Goal: Task Accomplishment & Management: Manage account settings

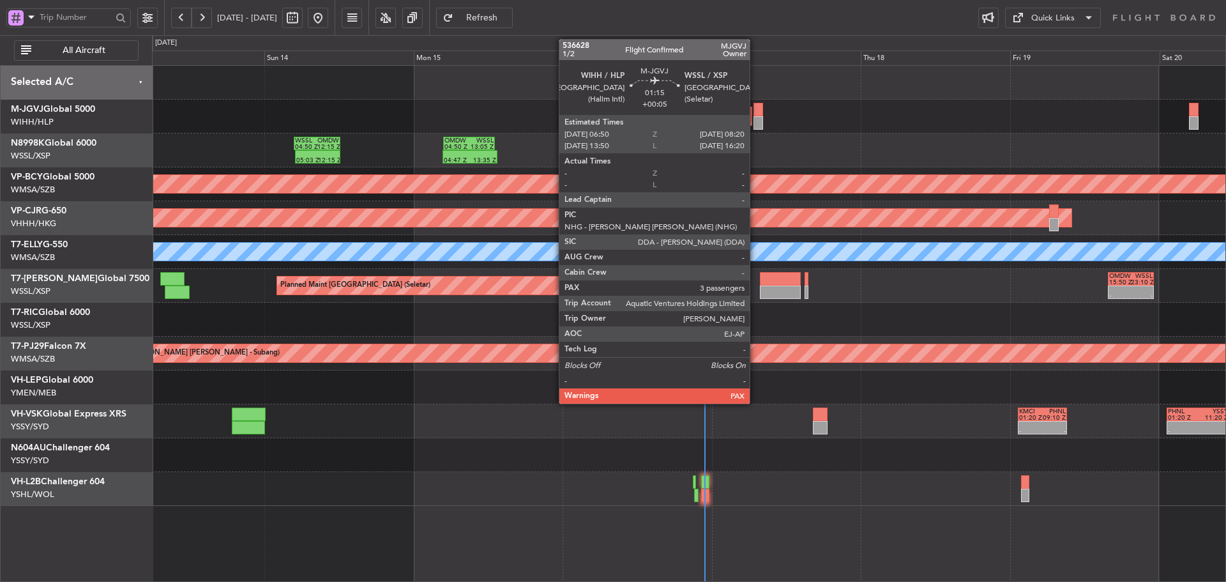
click at [756, 116] on div at bounding box center [759, 109] width 10 height 13
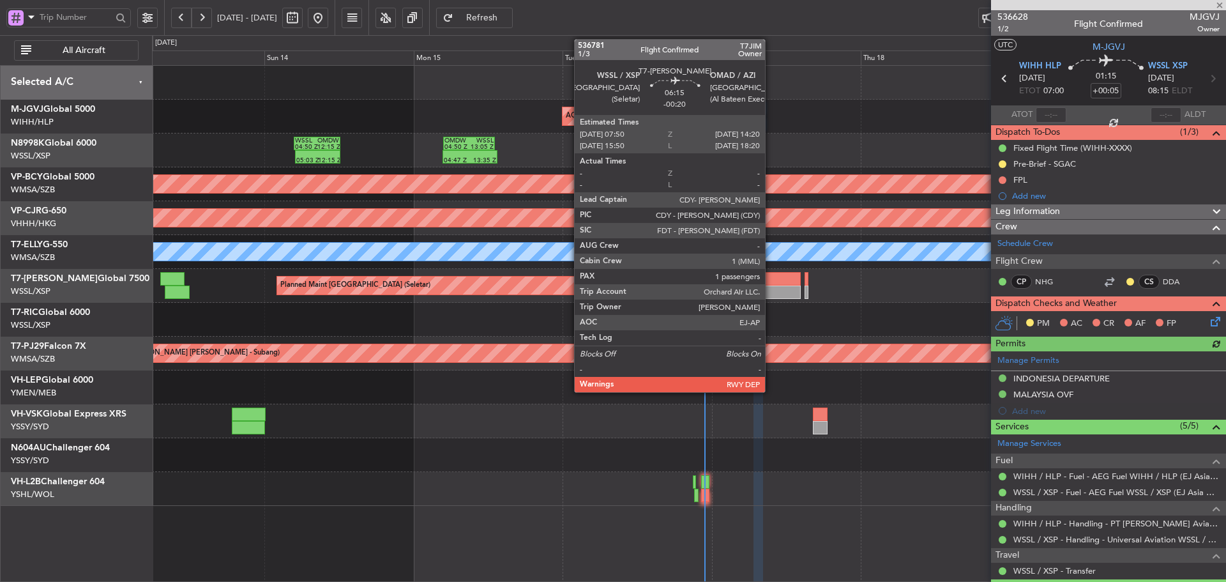
click at [771, 290] on div at bounding box center [780, 291] width 41 height 13
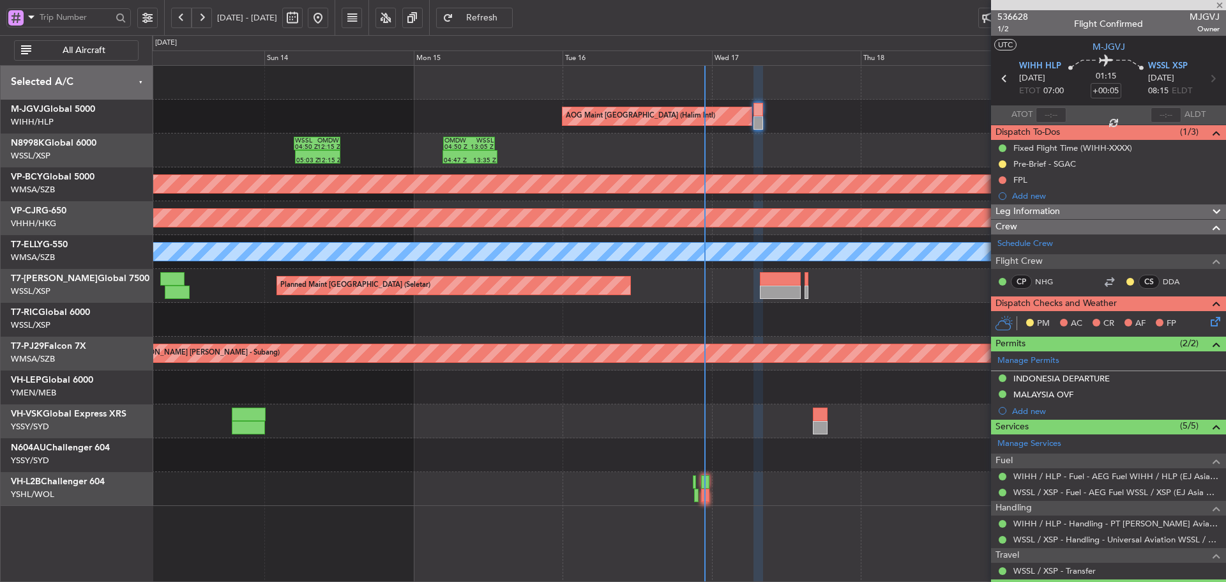
type input "-00:20"
type input "1"
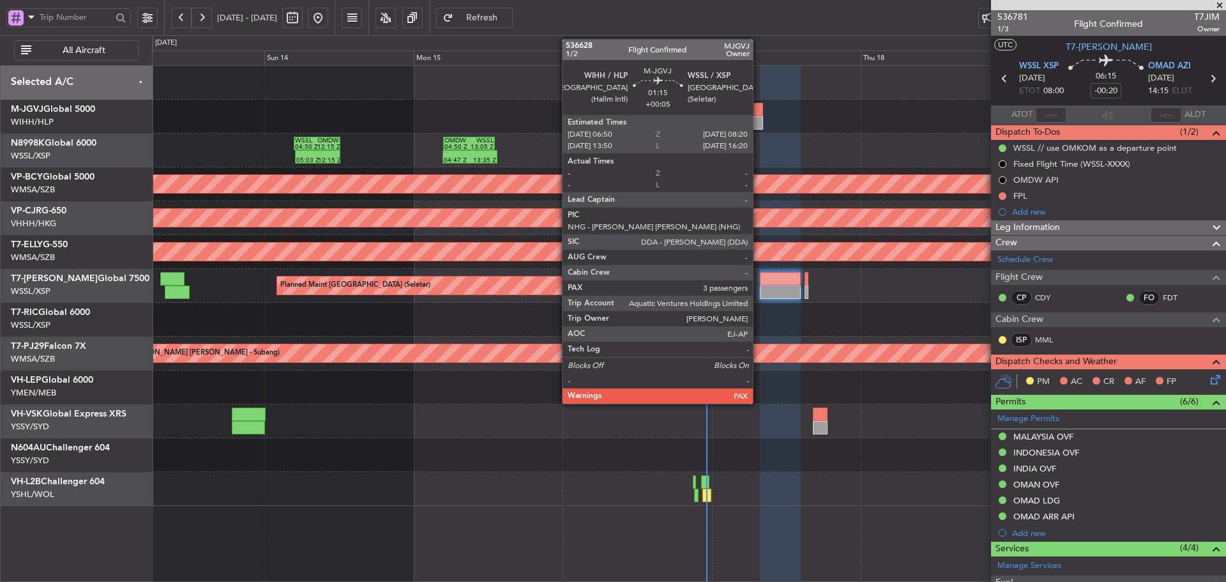
click at [759, 114] on div at bounding box center [759, 109] width 10 height 13
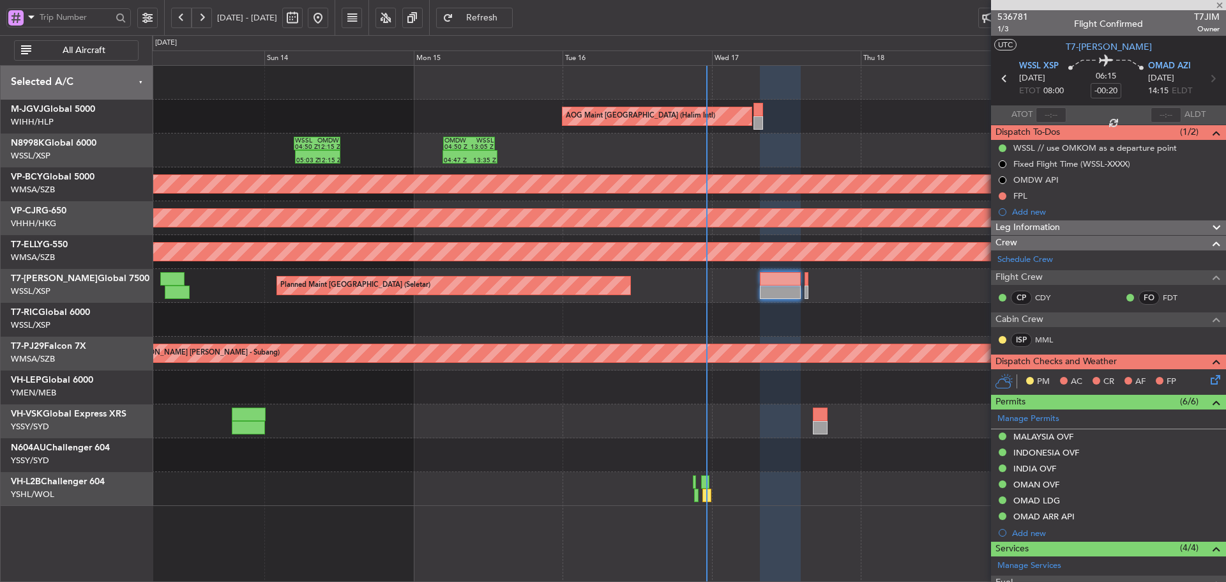
type input "+00:05"
type input "3"
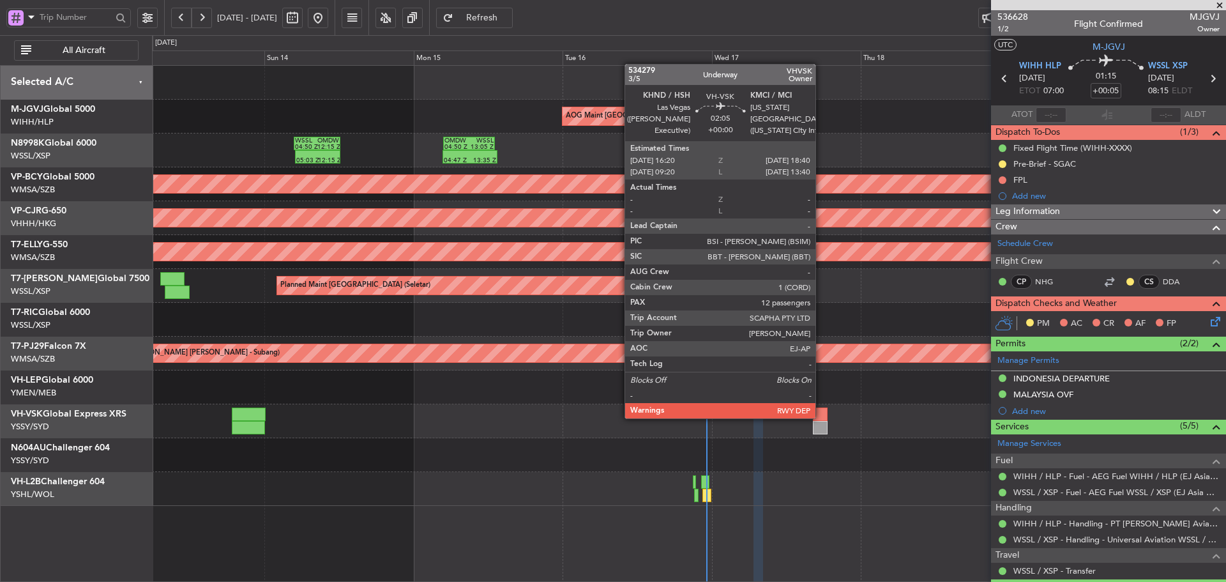
click at [821, 417] on div at bounding box center [820, 413] width 15 height 13
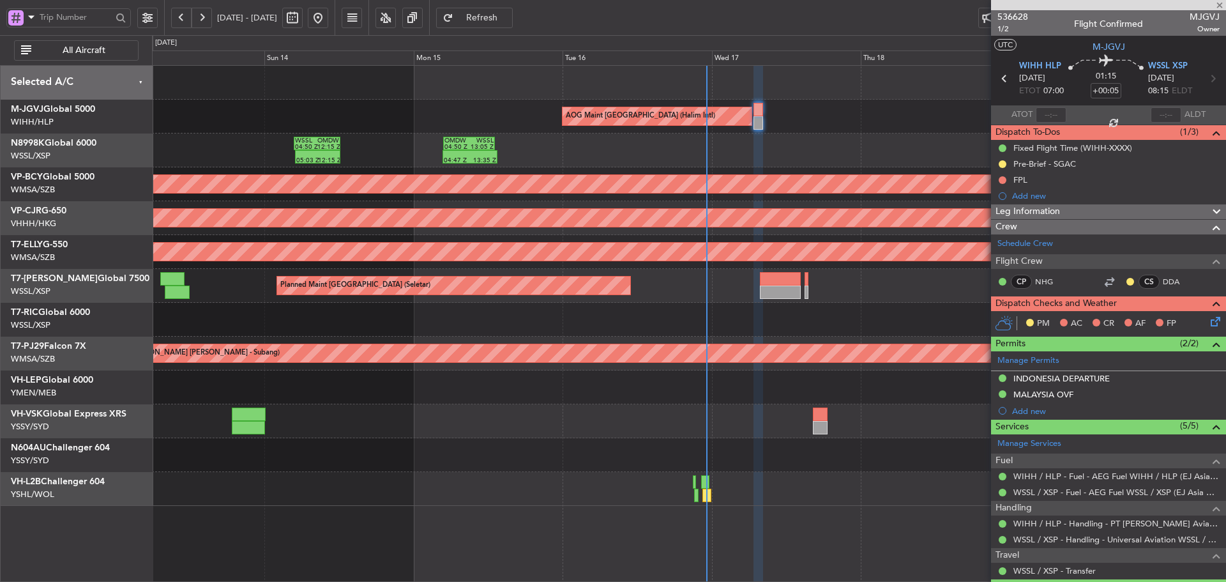
type input "12"
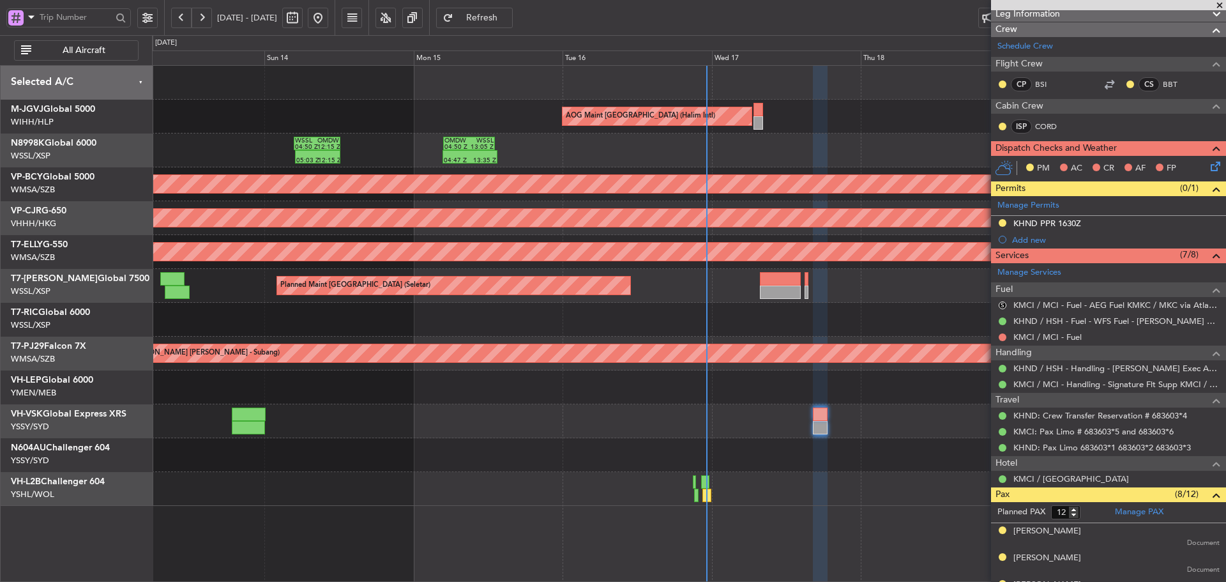
scroll to position [174, 0]
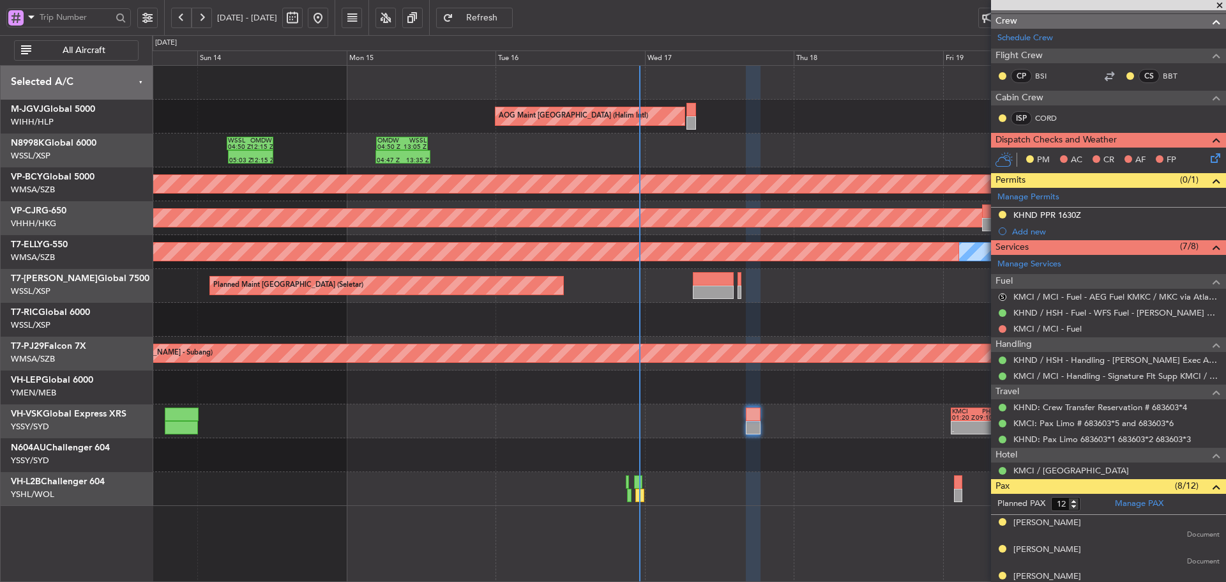
click at [671, 487] on div at bounding box center [689, 489] width 1074 height 34
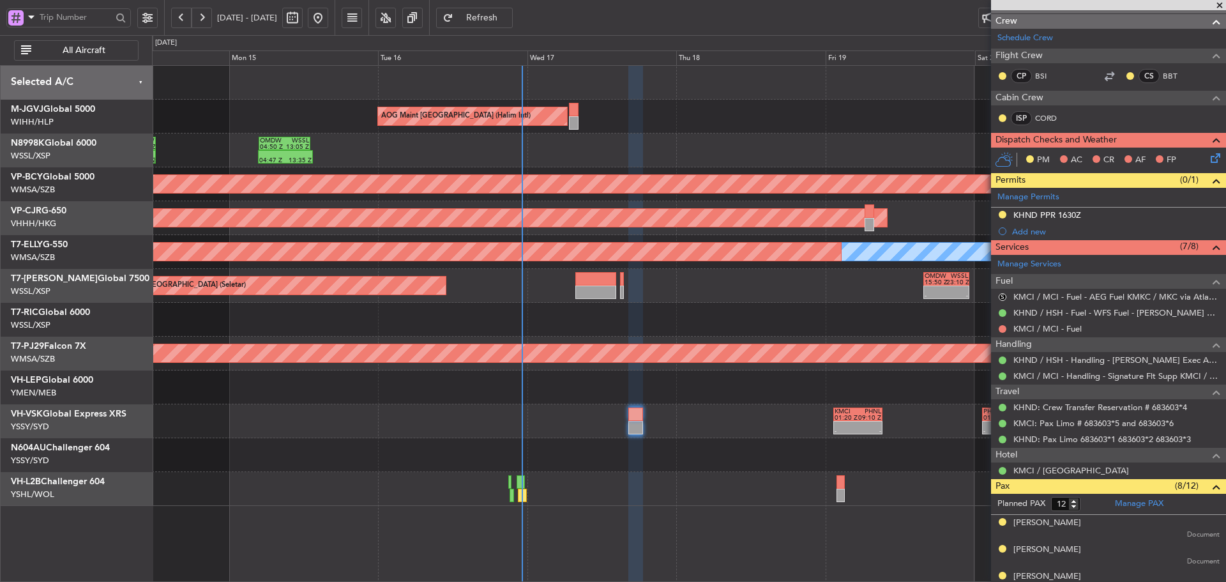
click at [846, 402] on div at bounding box center [689, 387] width 1074 height 34
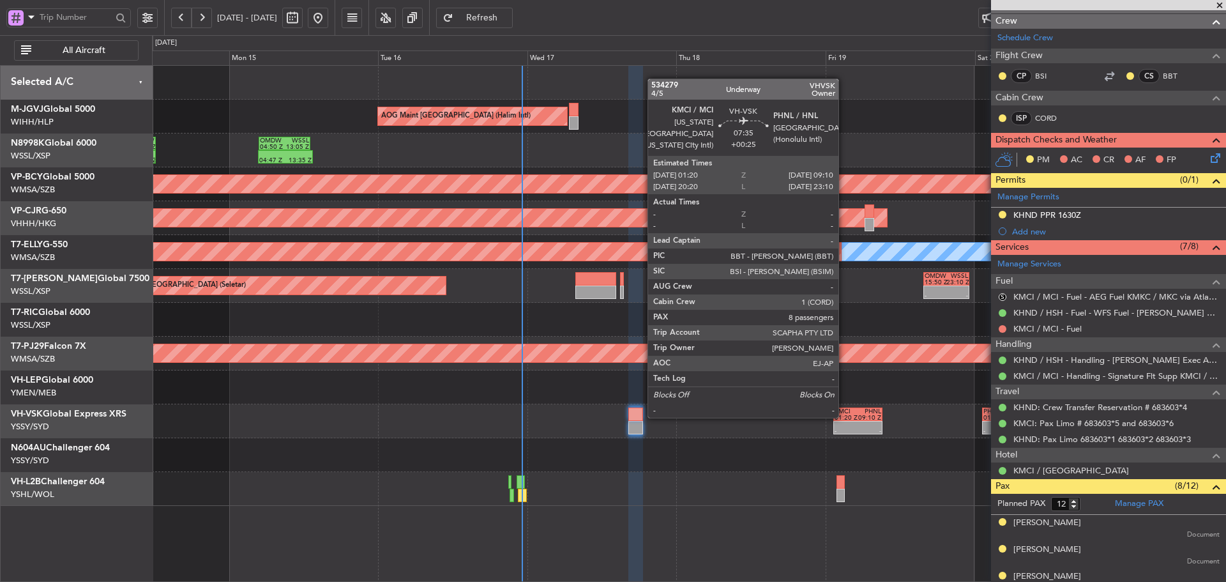
click at [844, 416] on div "01:20 Z" at bounding box center [846, 417] width 23 height 6
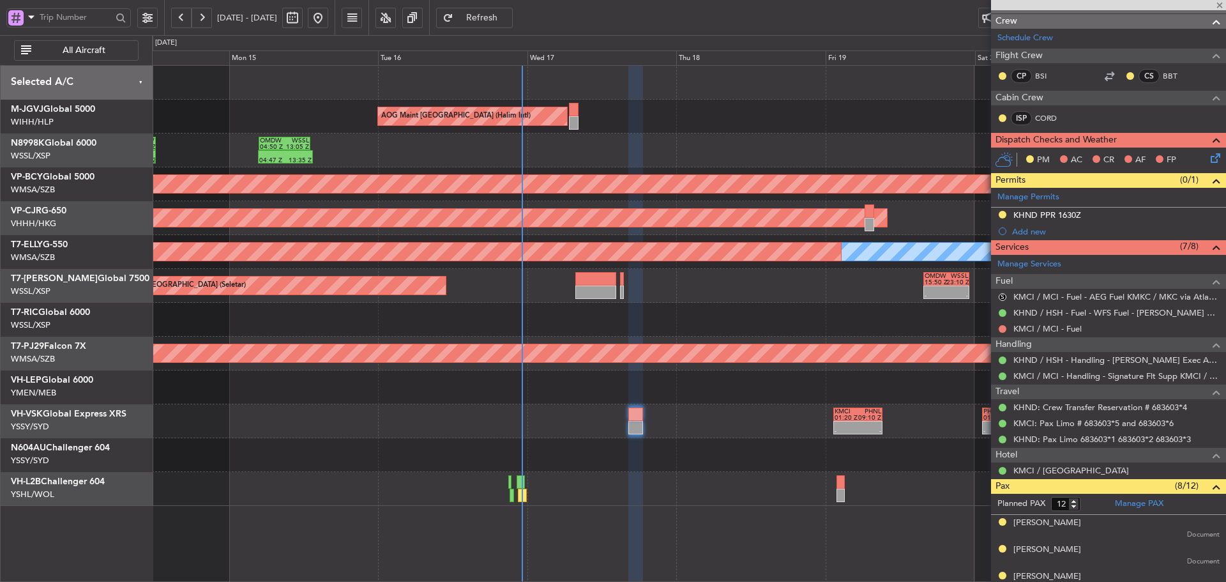
type input "+00:25"
type input "8"
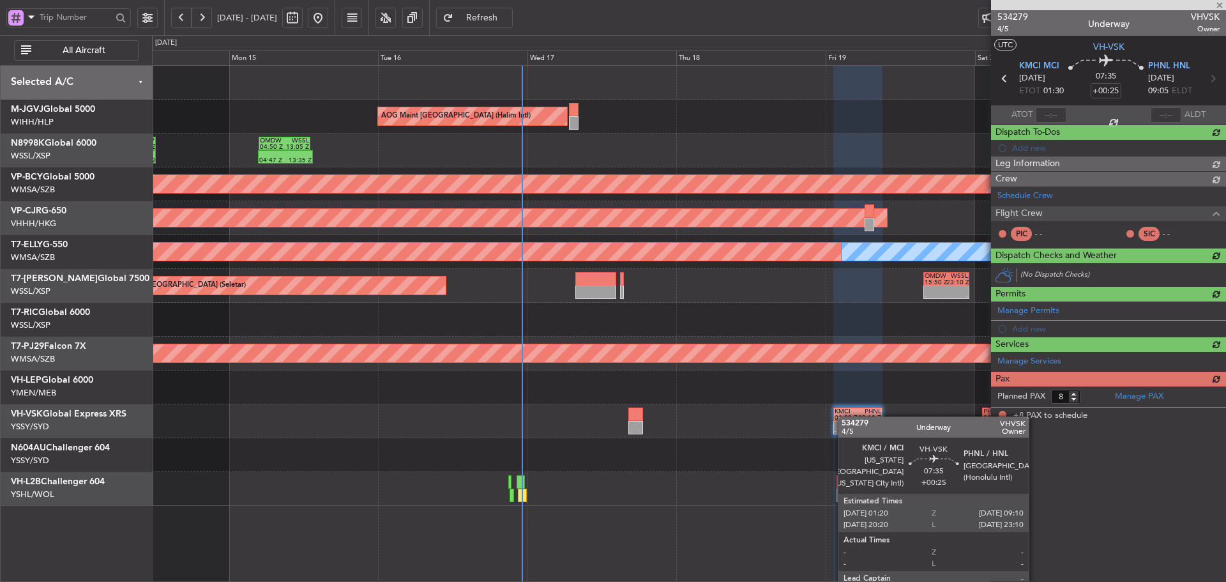
scroll to position [0, 0]
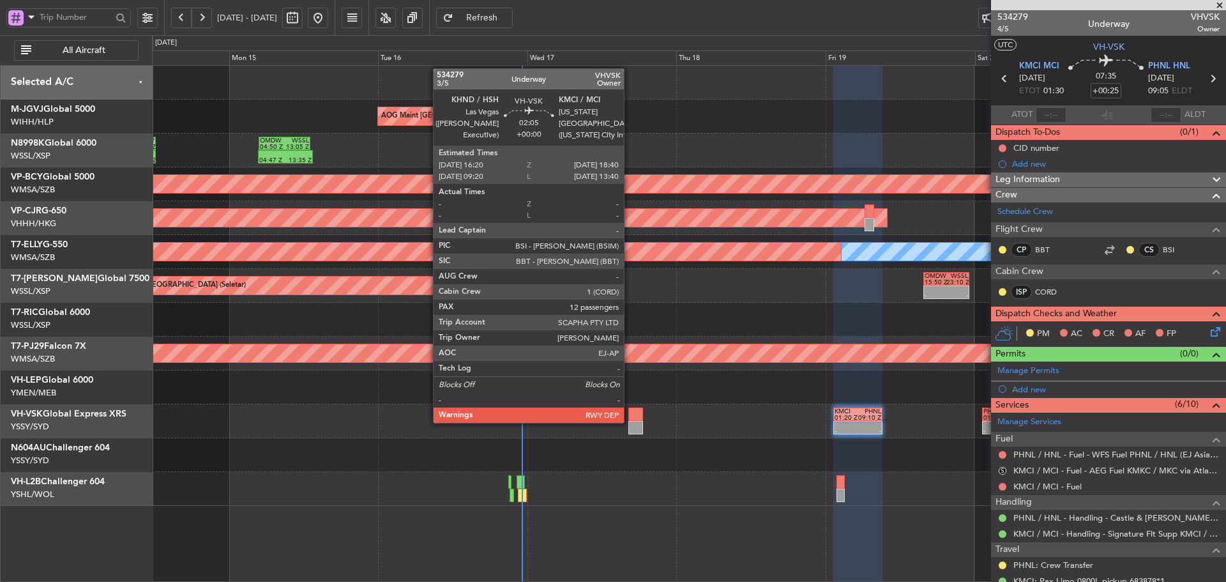
click at [630, 422] on div at bounding box center [635, 427] width 15 height 13
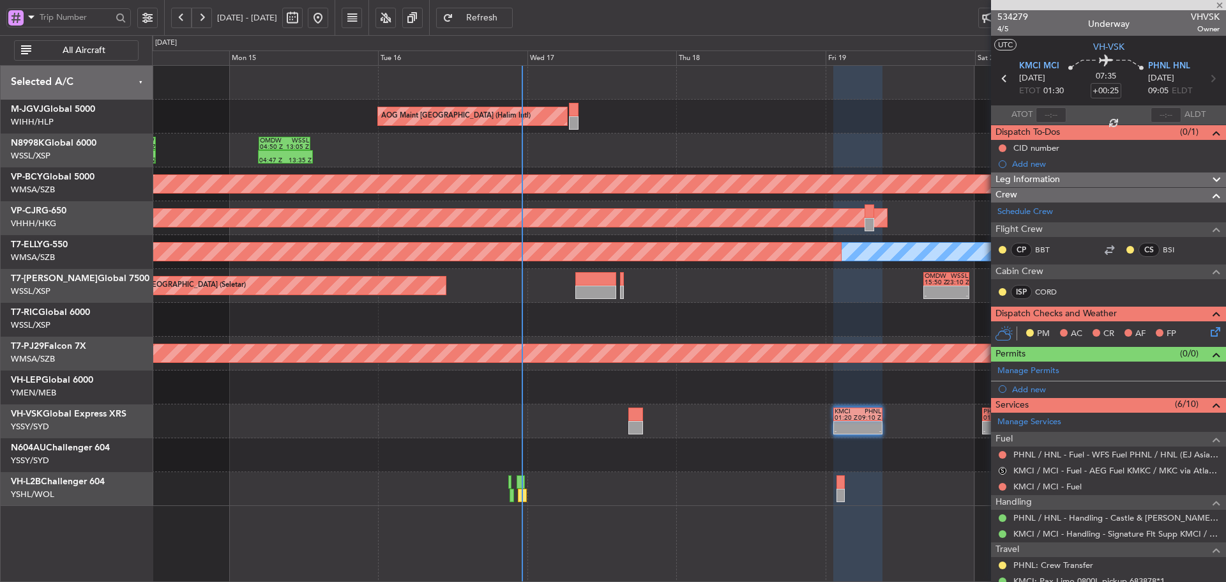
type input "12"
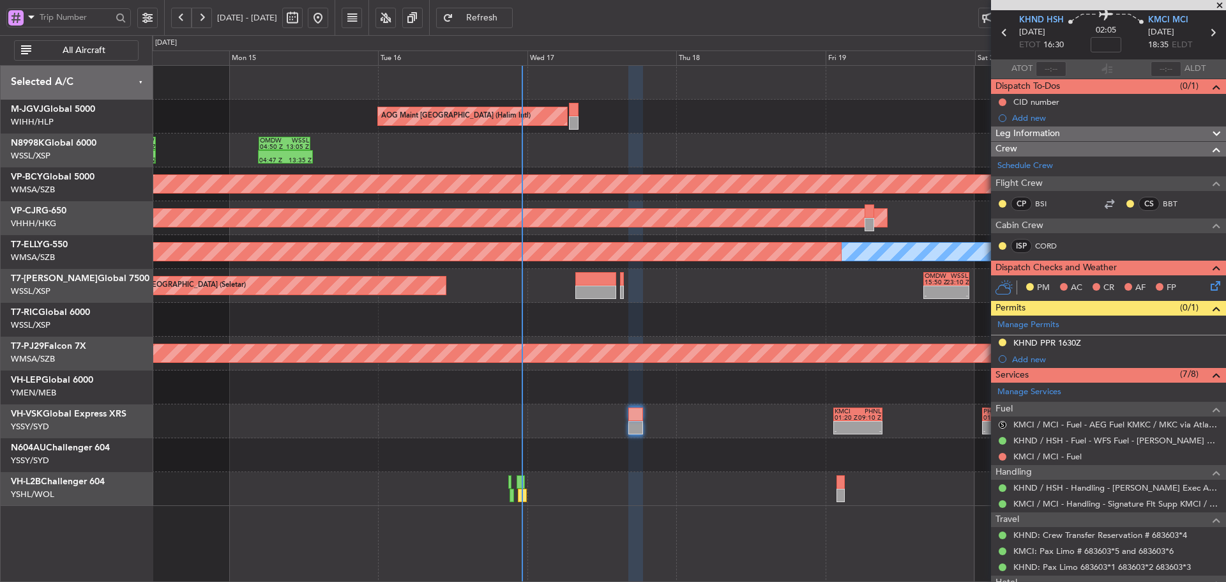
scroll to position [64, 0]
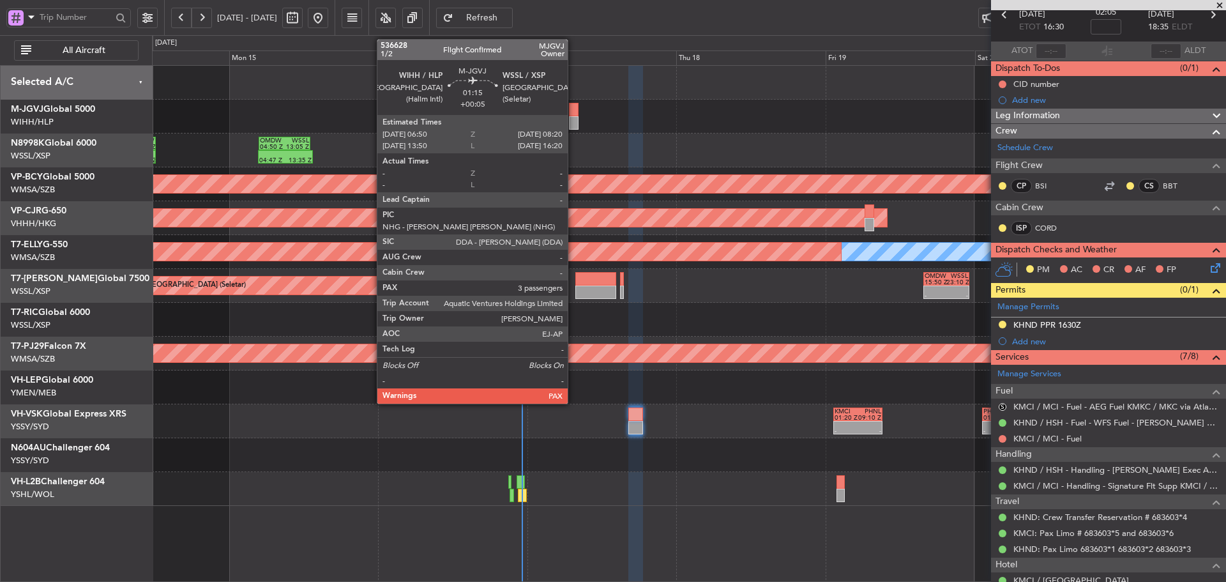
click at [574, 116] on div at bounding box center [574, 122] width 10 height 13
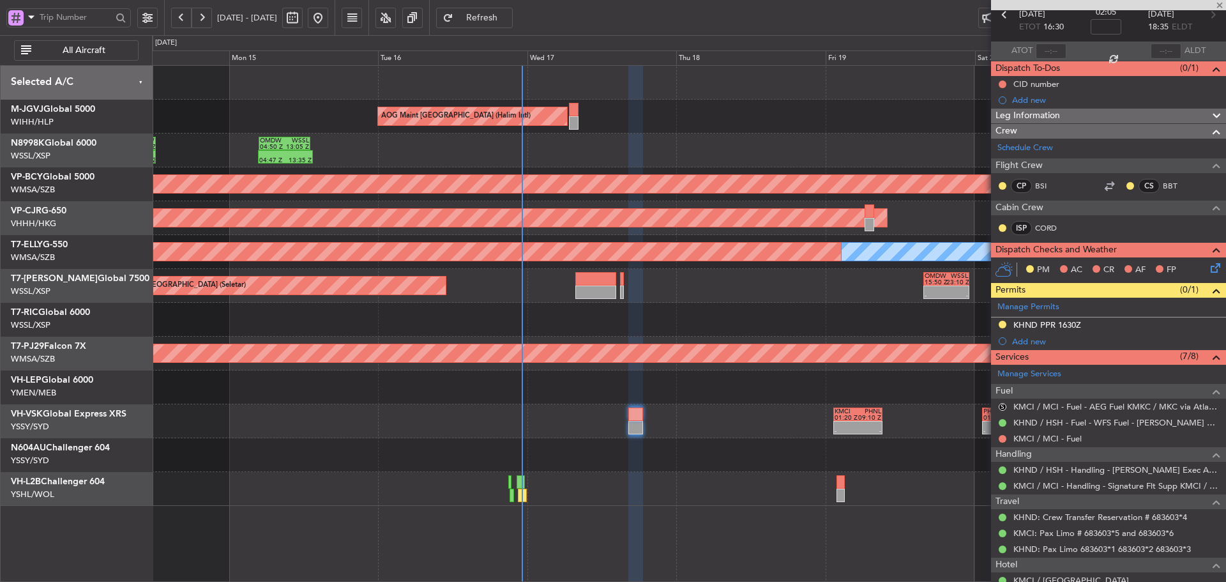
type input "+00:05"
type input "3"
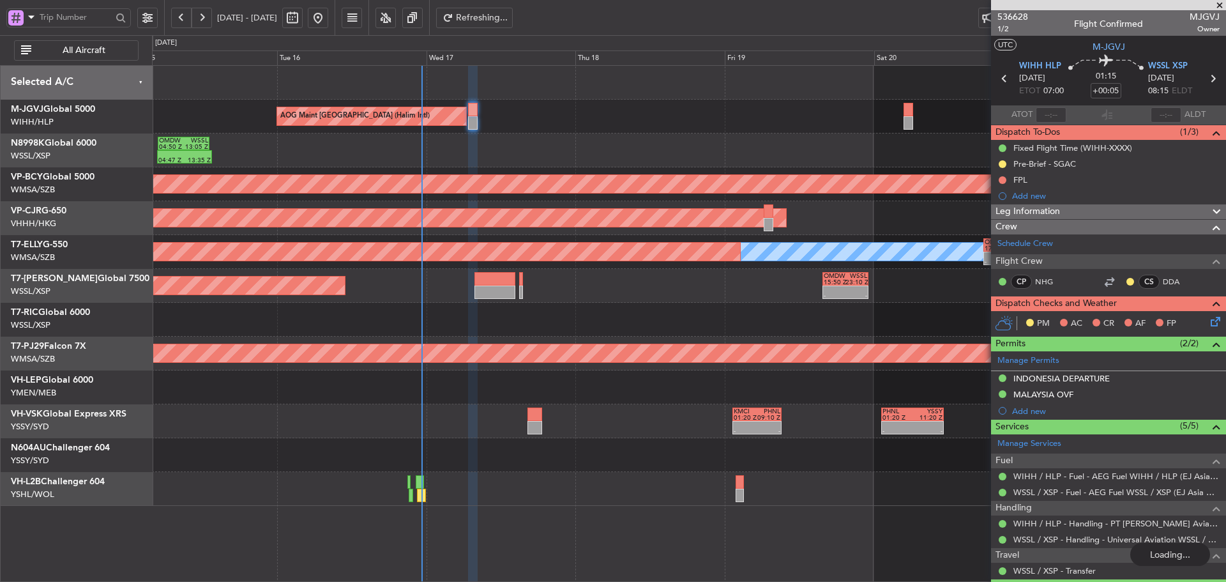
click at [752, 328] on div at bounding box center [689, 320] width 1074 height 34
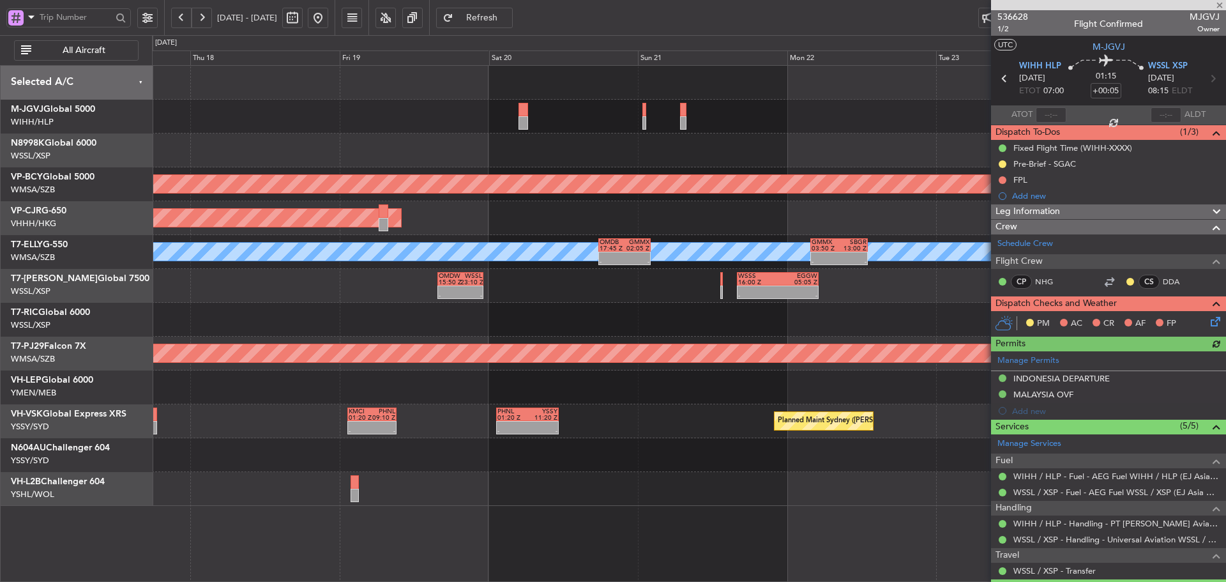
click at [463, 317] on div at bounding box center [689, 320] width 1074 height 34
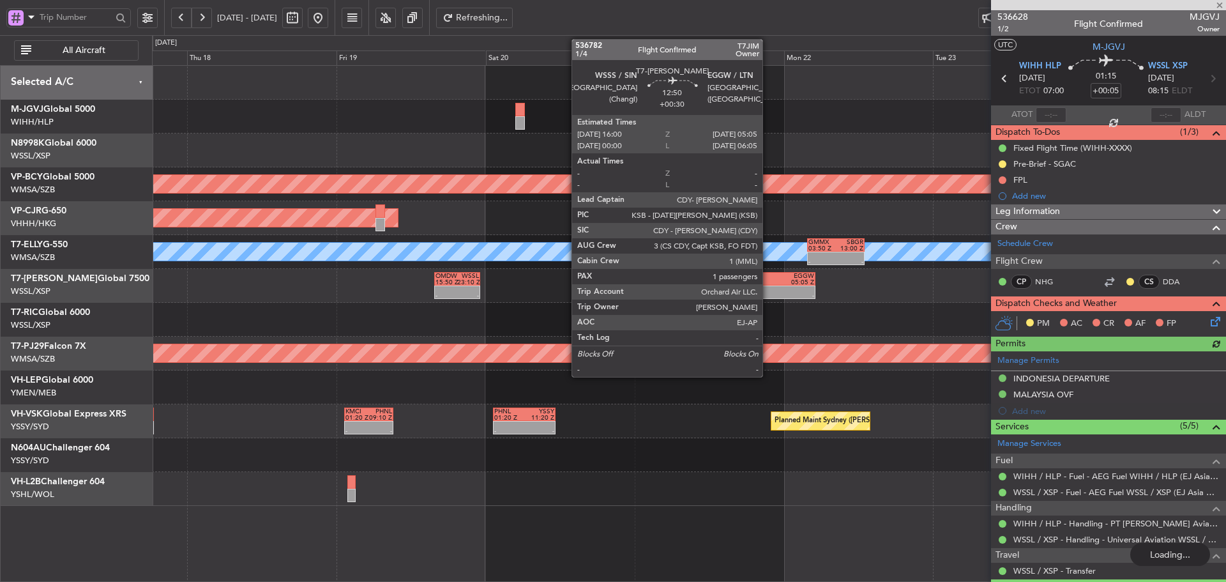
click at [768, 294] on div "-" at bounding box center [755, 296] width 40 height 6
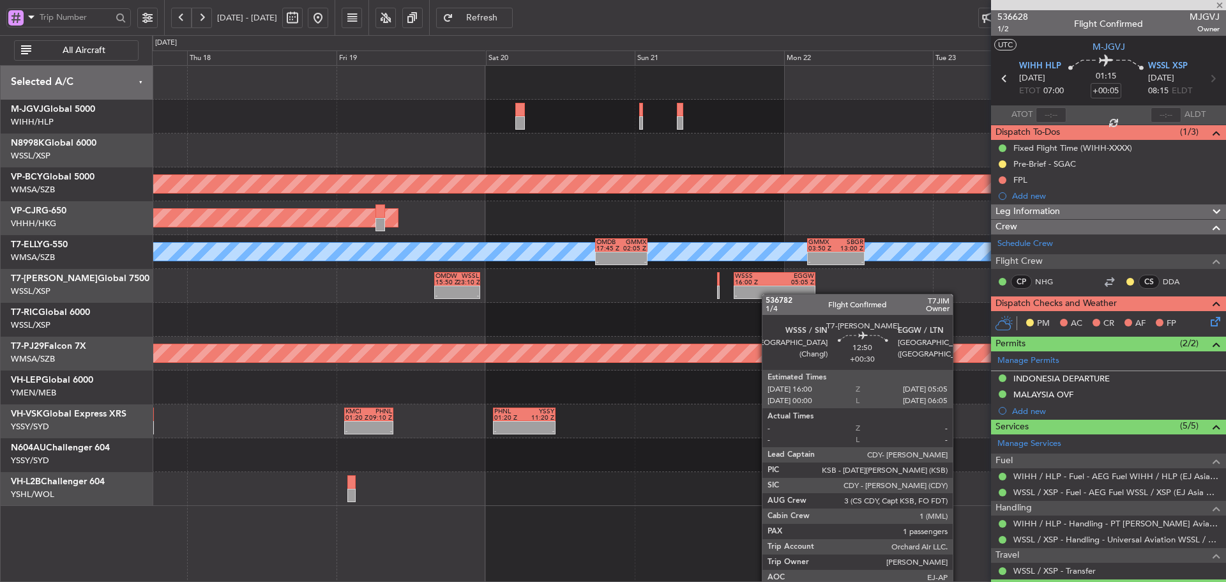
type input "+00:30"
type input "1"
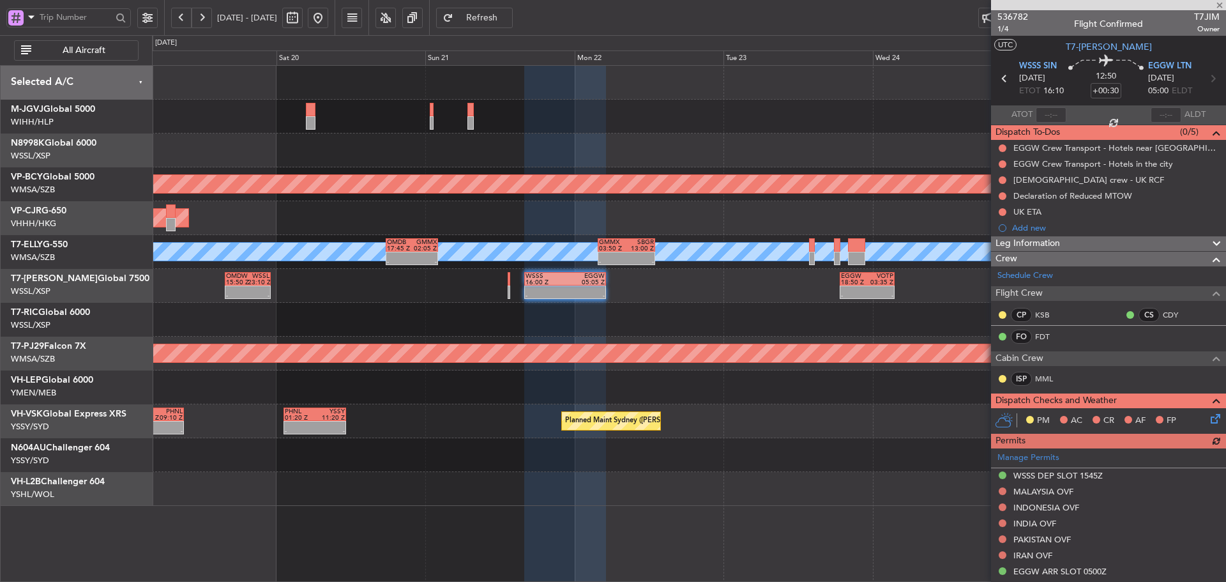
click at [399, 323] on div at bounding box center [689, 320] width 1074 height 34
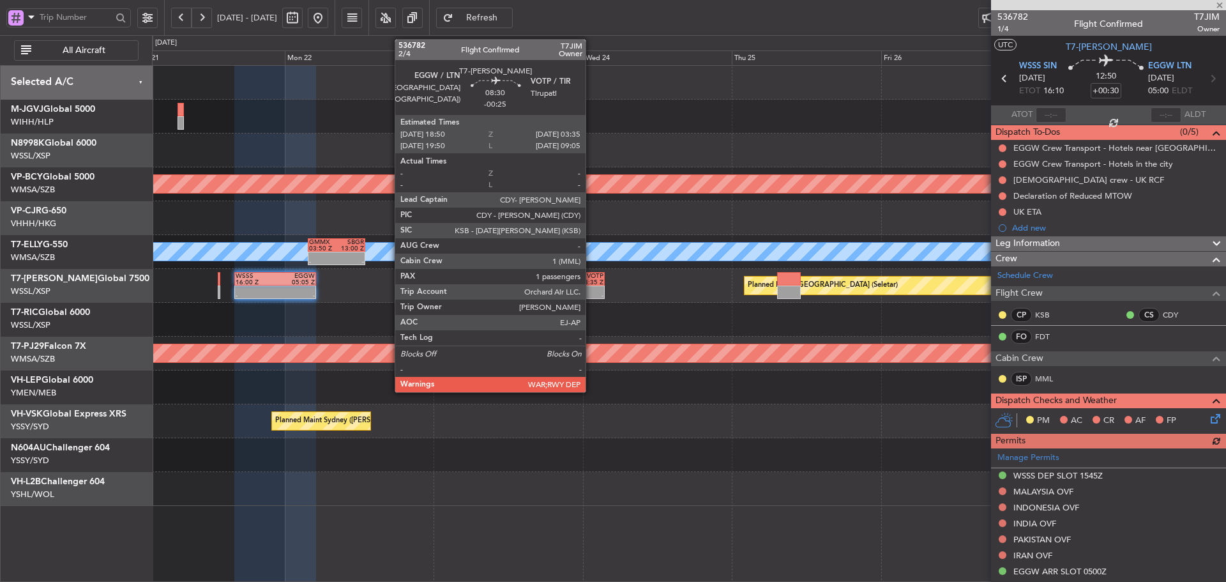
click at [591, 289] on div at bounding box center [590, 289] width 26 height 6
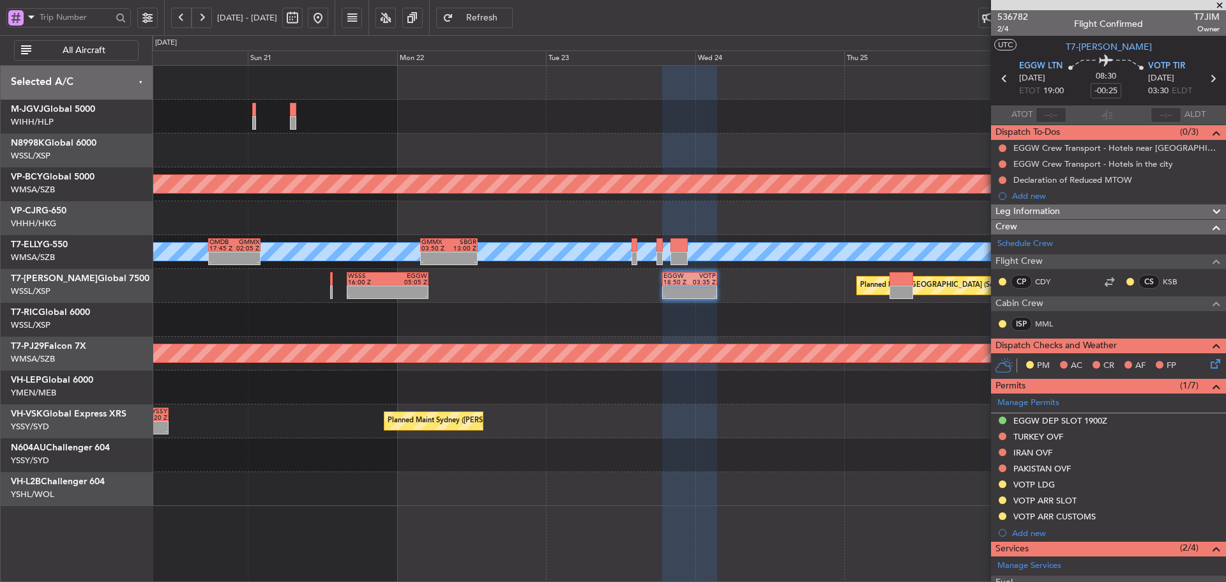
click at [839, 398] on div at bounding box center [689, 387] width 1074 height 34
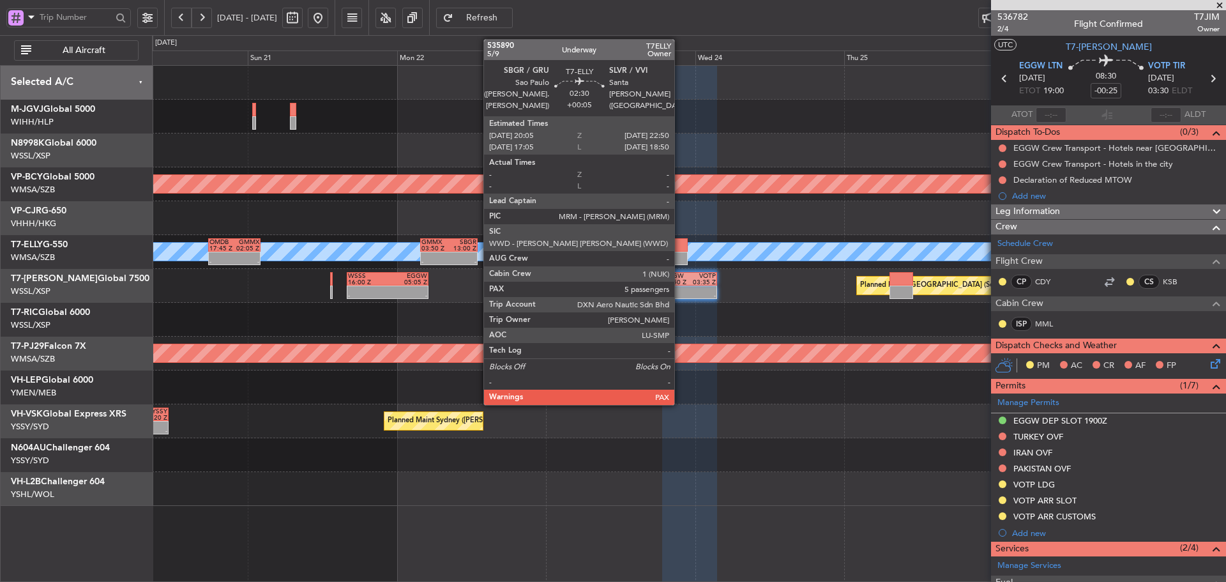
click at [680, 248] on div at bounding box center [679, 244] width 17 height 13
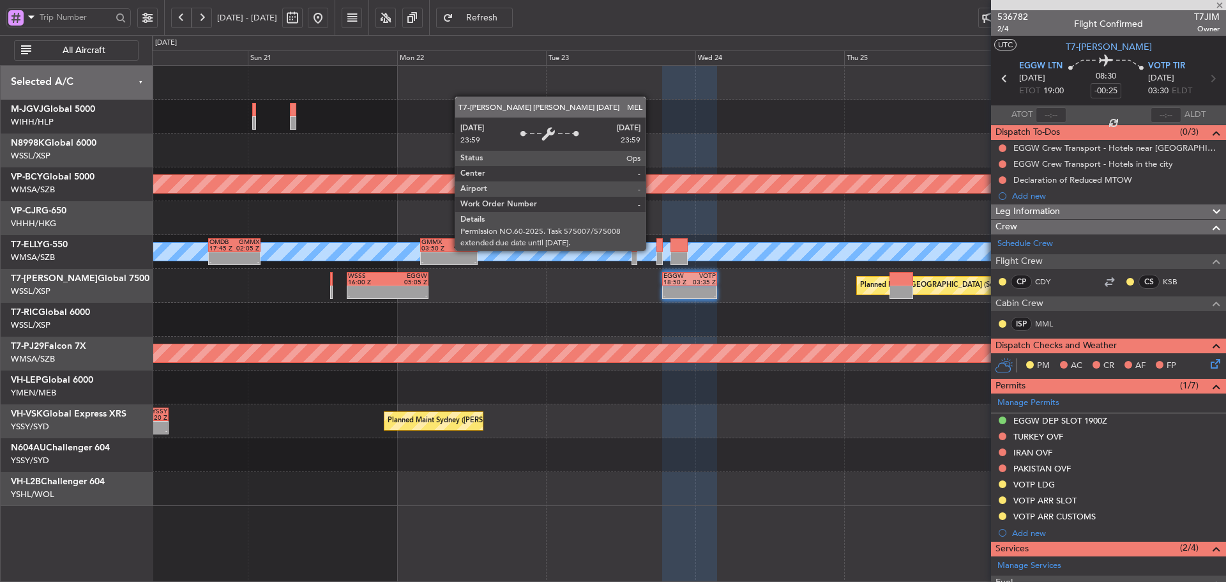
type input "+00:05"
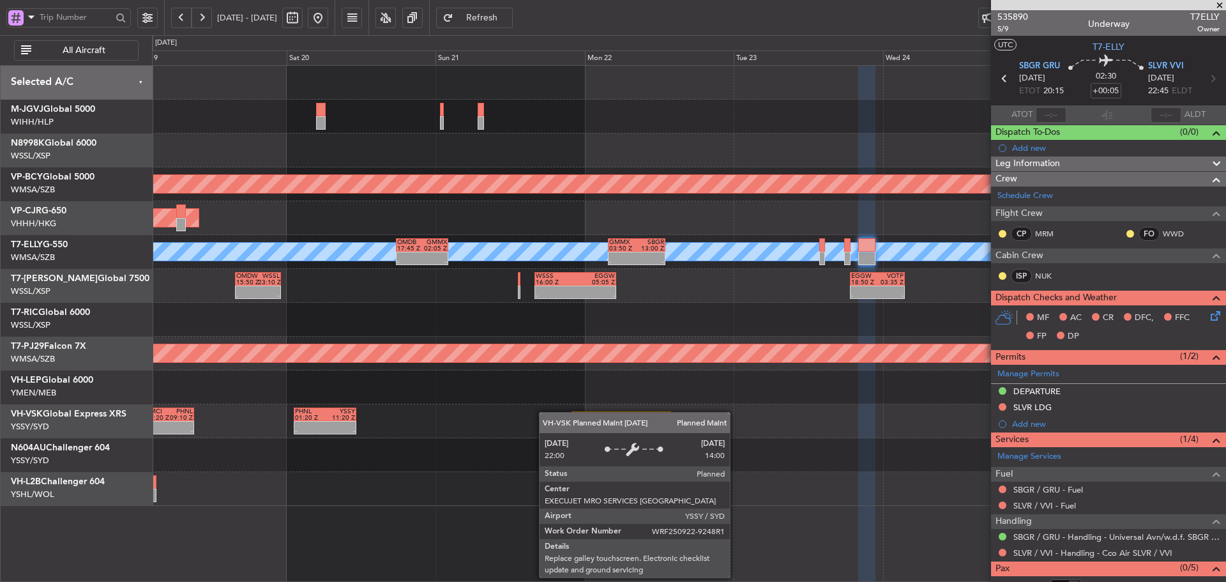
click at [668, 420] on div "Unplanned Maint [GEOGRAPHIC_DATA] (Sultan [PERSON_NAME] [PERSON_NAME] - Subang)…" at bounding box center [689, 286] width 1074 height 440
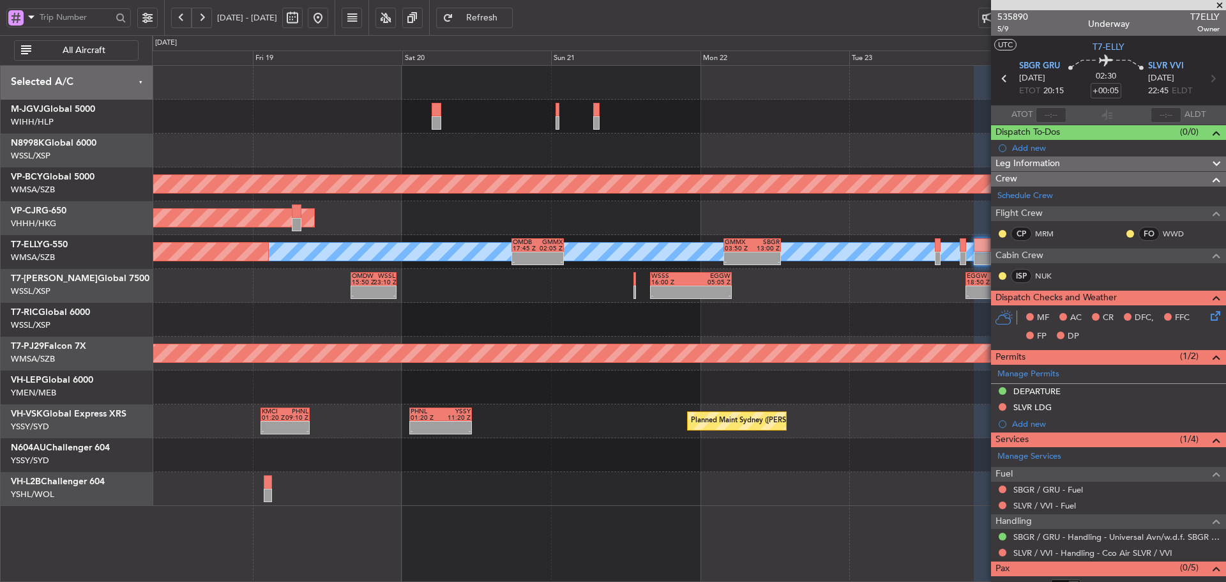
click at [659, 412] on div "AOG Maint [GEOGRAPHIC_DATA] (Halim Intl) Unplanned Maint [GEOGRAPHIC_DATA] (Sul…" at bounding box center [689, 286] width 1074 height 440
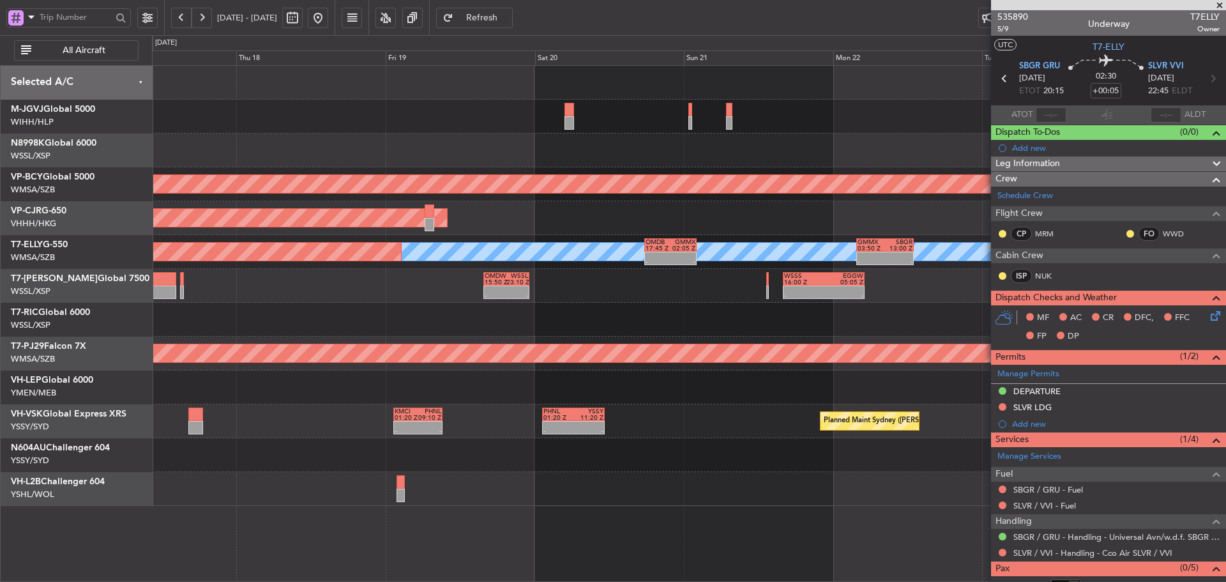
click at [1218, 6] on span at bounding box center [1219, 5] width 13 height 11
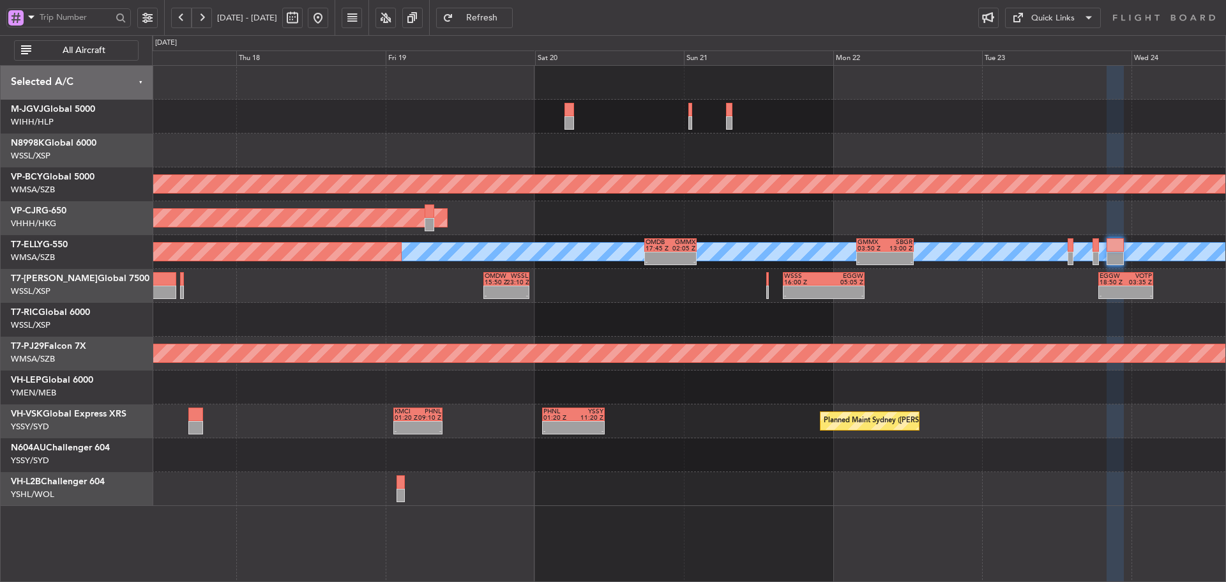
type input "0"
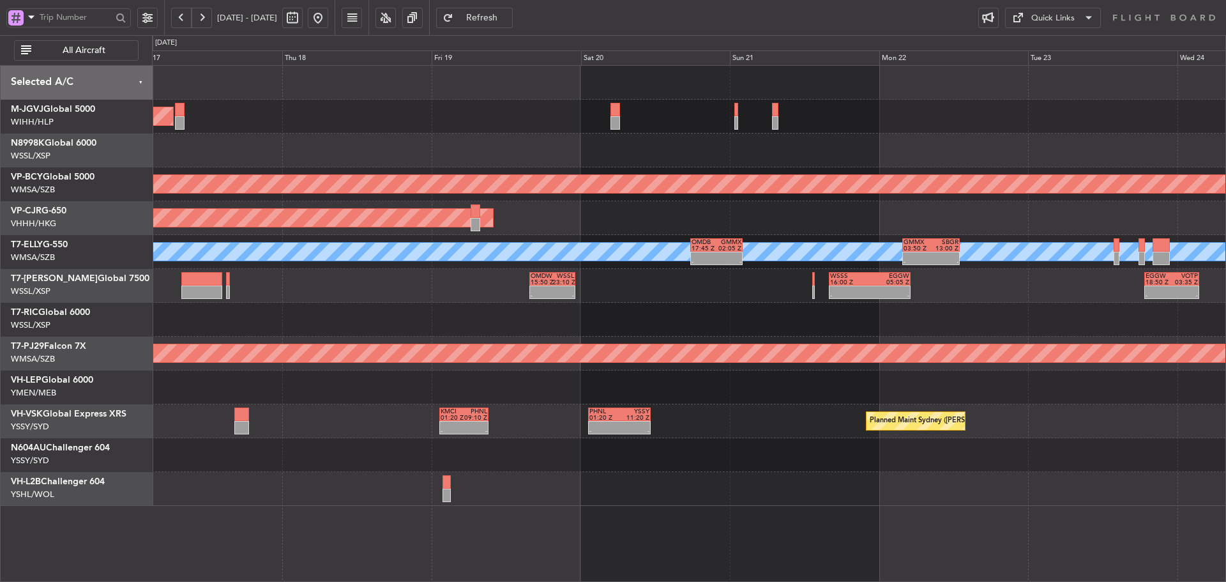
click at [882, 346] on div "AOG Maint [GEOGRAPHIC_DATA] (Halim Intl) OMDW 04:50 Z WSSL 13:05 Z 04:47 Z 13:3…" at bounding box center [689, 286] width 1074 height 440
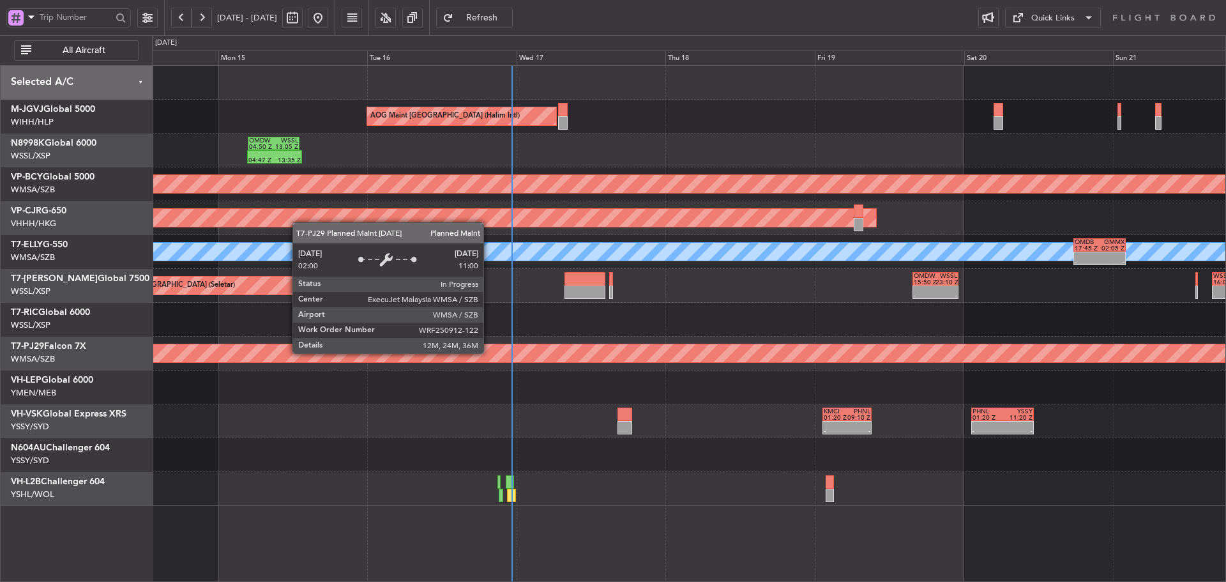
click at [538, 358] on div "Planned Maint [GEOGRAPHIC_DATA] (Sultan [PERSON_NAME] [PERSON_NAME] - Subang)" at bounding box center [1041, 353] width 2516 height 18
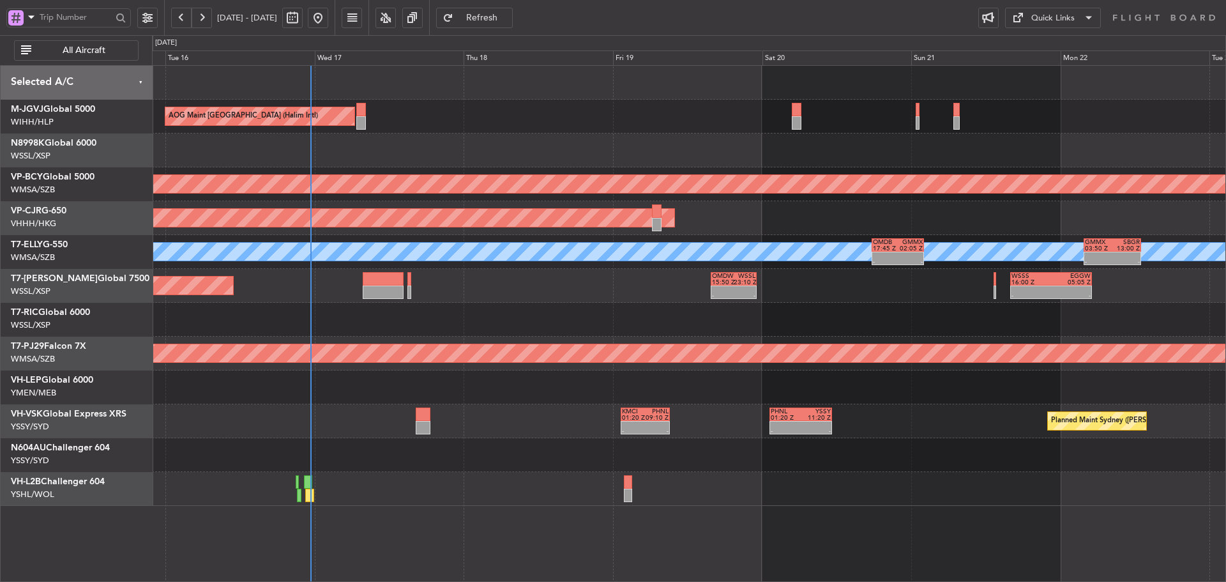
click at [635, 373] on div at bounding box center [689, 387] width 1074 height 34
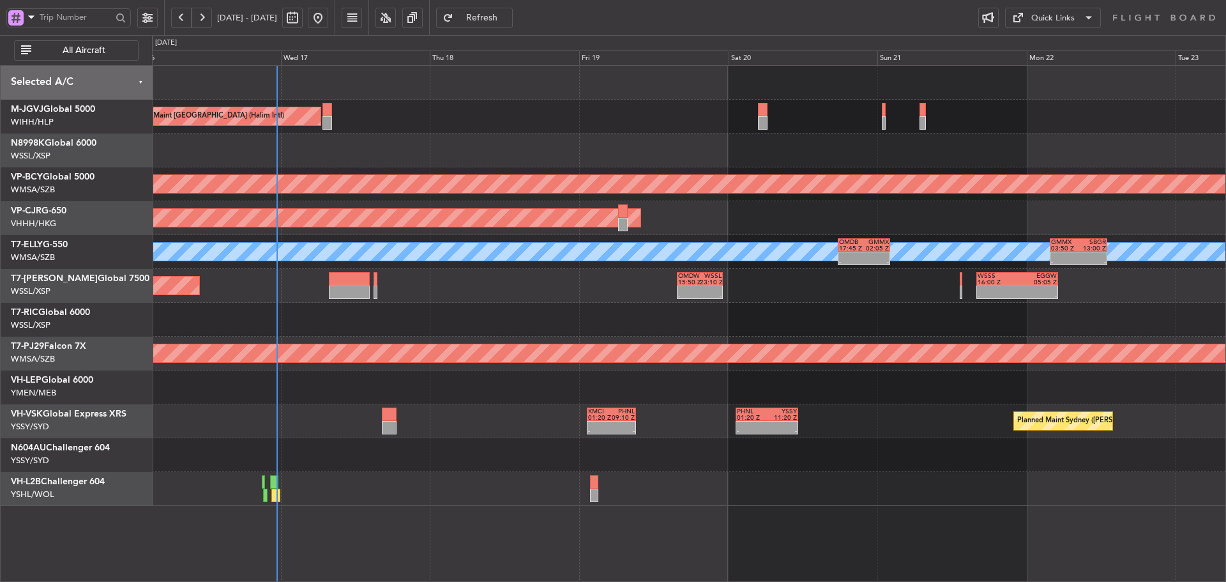
click at [205, 19] on button at bounding box center [202, 18] width 20 height 20
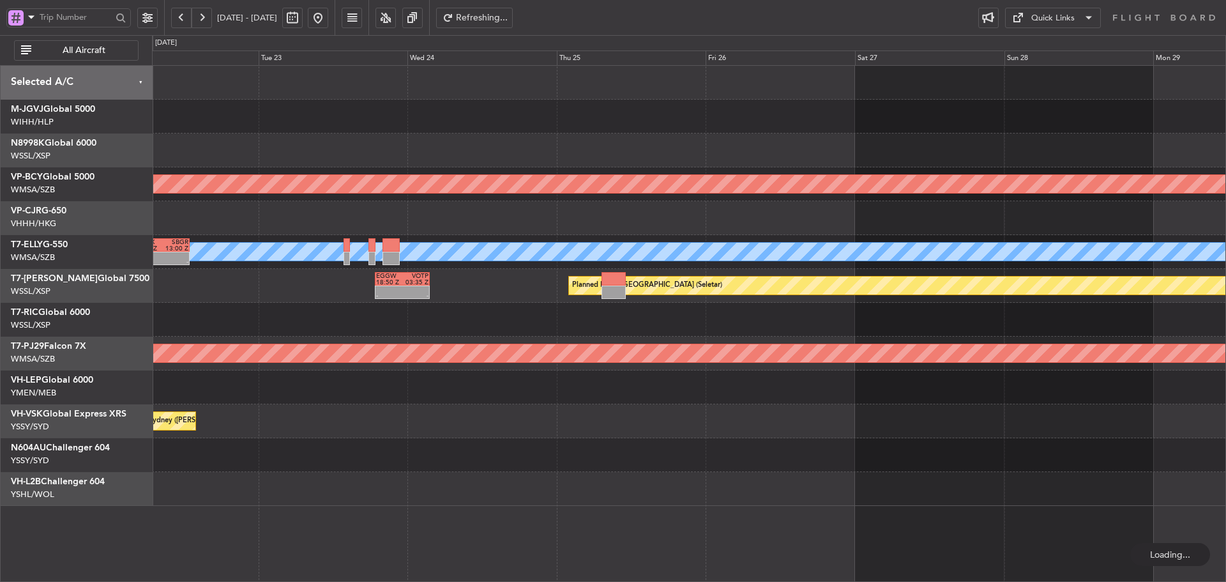
click at [205, 19] on button at bounding box center [202, 18] width 20 height 20
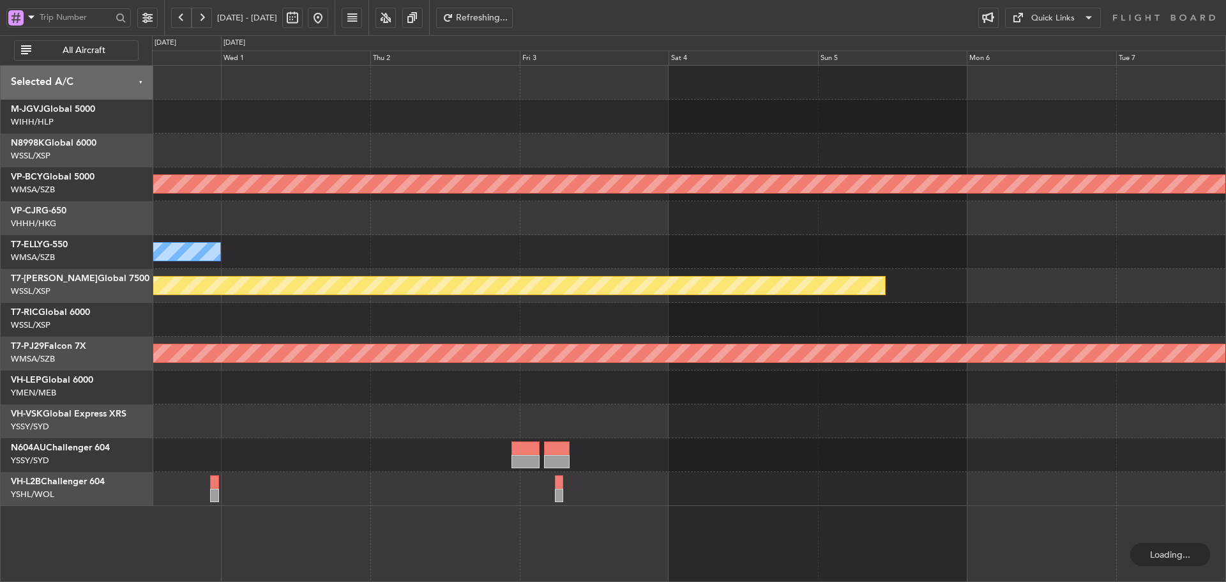
click at [205, 19] on button at bounding box center [202, 18] width 20 height 20
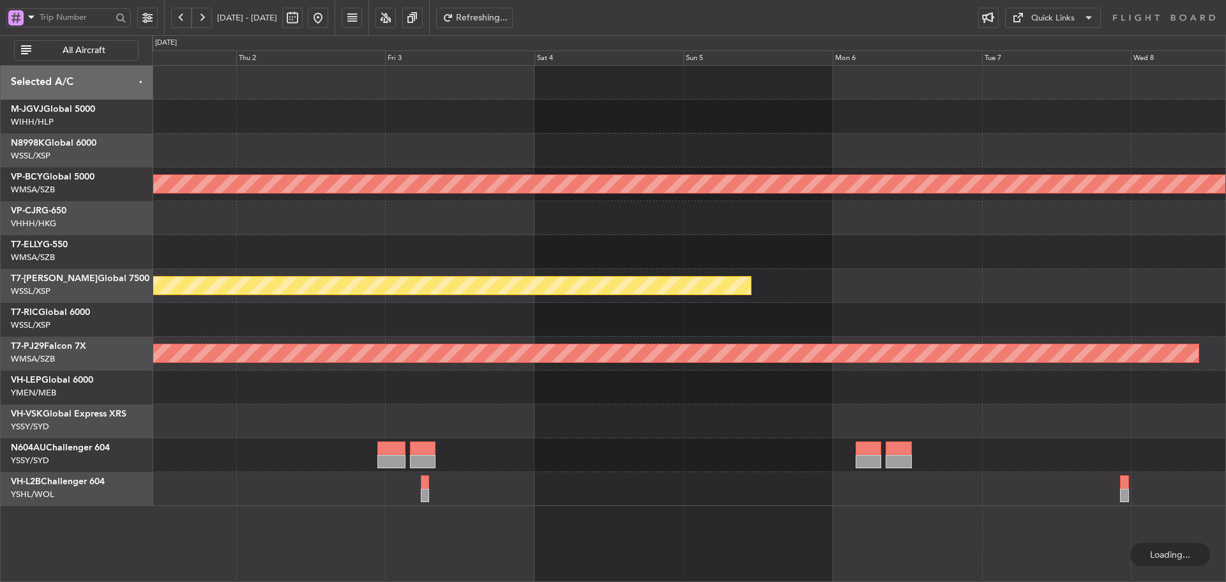
click at [205, 19] on button at bounding box center [202, 18] width 20 height 20
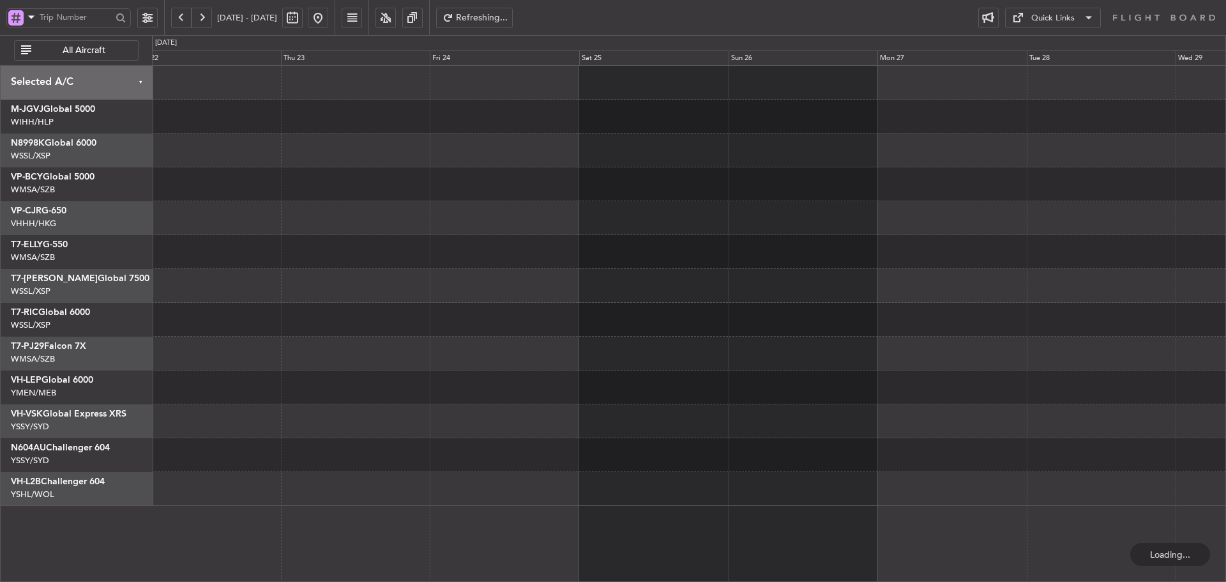
click at [205, 19] on button at bounding box center [202, 18] width 20 height 20
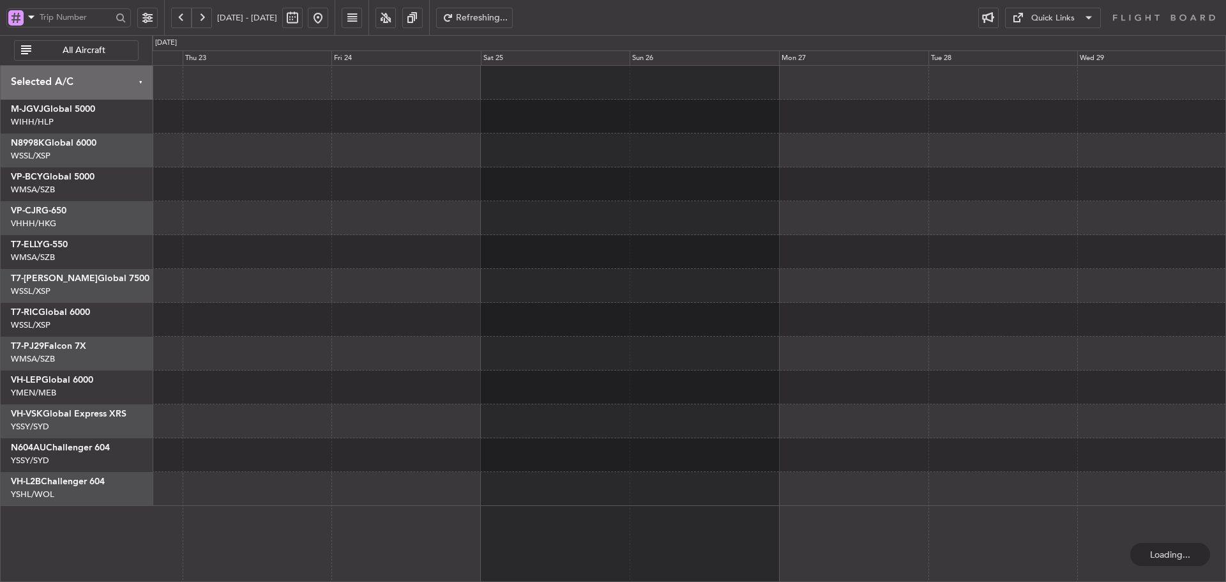
click at [205, 19] on button at bounding box center [202, 18] width 20 height 20
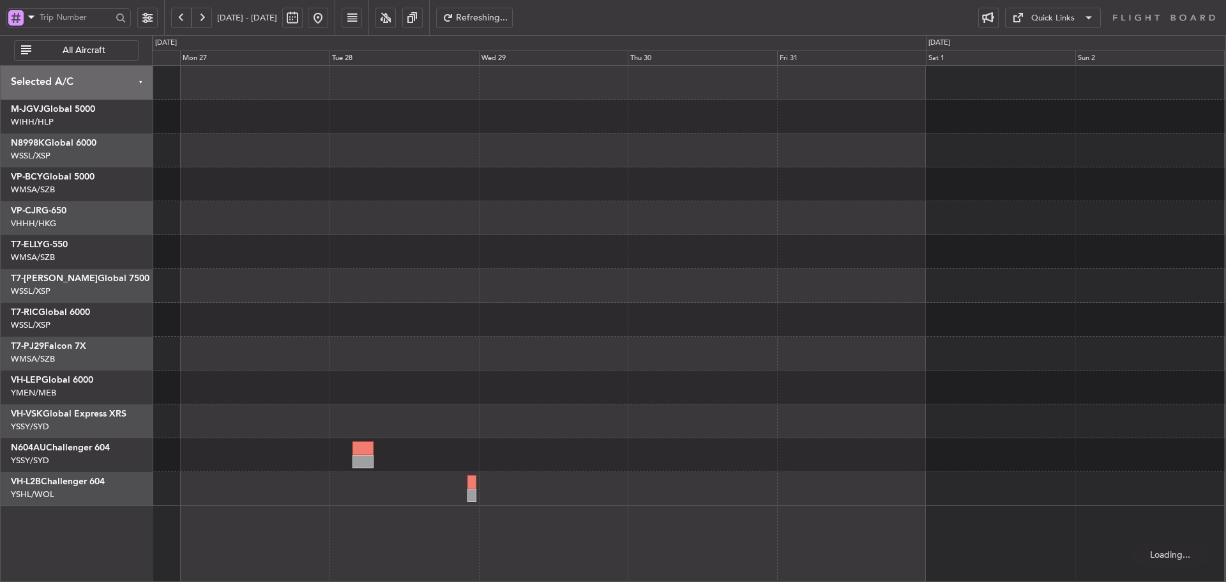
click at [205, 19] on button at bounding box center [202, 18] width 20 height 20
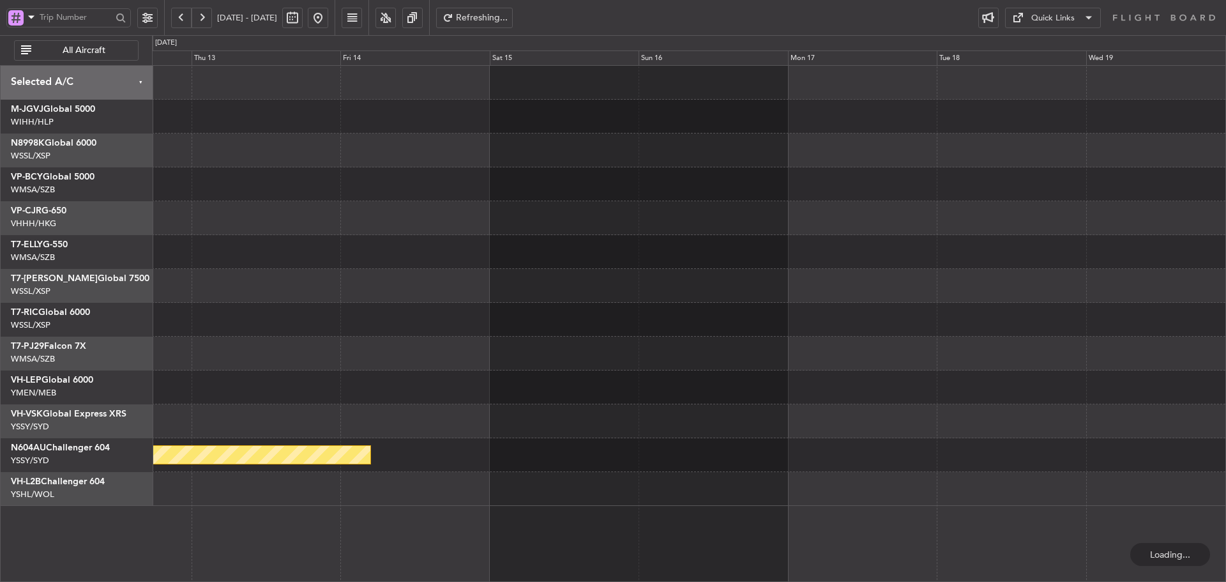
click at [205, 19] on button at bounding box center [202, 18] width 20 height 20
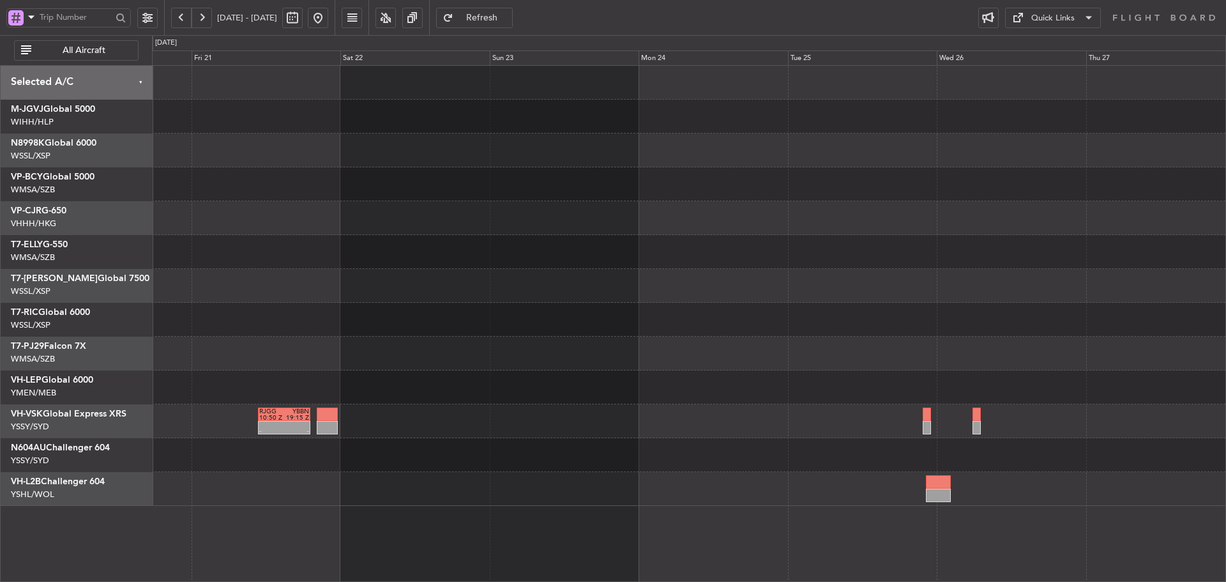
click at [629, 403] on div "- - RJGG 10:50 Z YBBN 19:15 Z YSSY 22:50 Z RJGG 08:05 Z - - - - YBBN 03:00 Z RJ…" at bounding box center [689, 286] width 1074 height 440
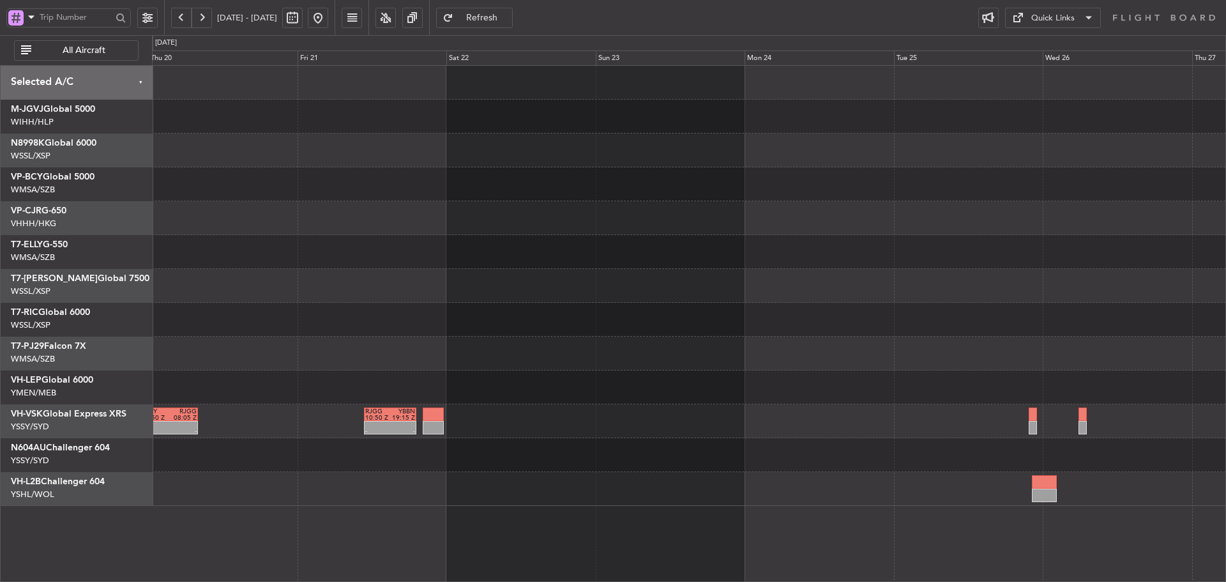
click at [606, 411] on div "- - RJGG 10:50 Z YBBN 19:15 Z YSSY 22:50 Z RJGG 08:05 Z - - - - YBBN 03:00 Z RJ…" at bounding box center [689, 421] width 1074 height 34
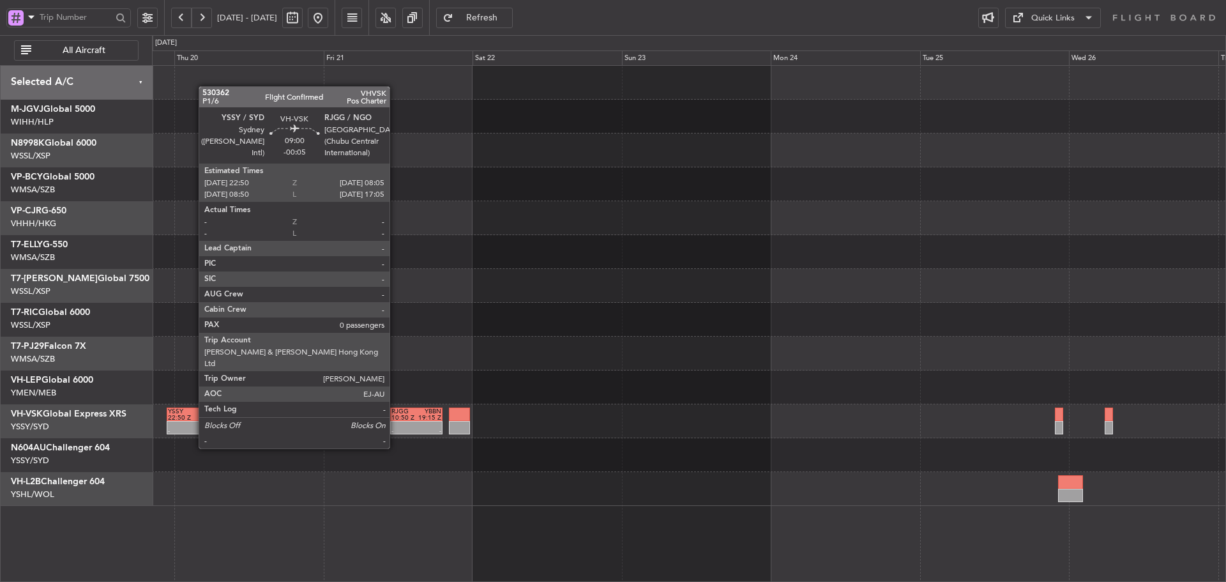
click at [192, 424] on div at bounding box center [181, 425] width 27 height 6
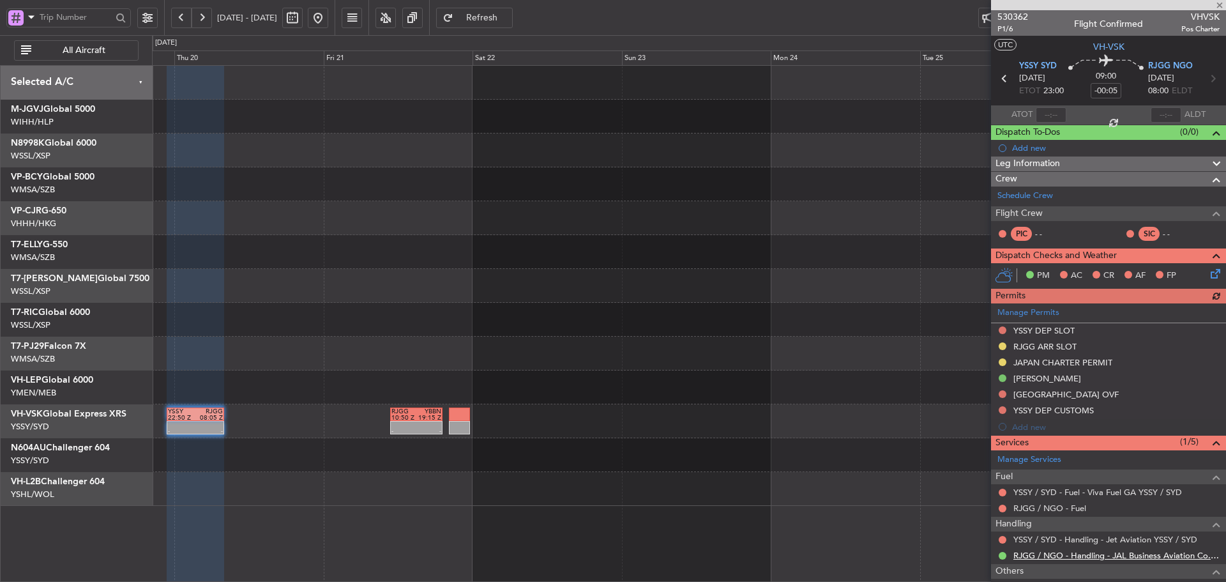
click at [1142, 556] on link "RJGG / NGO - Handling - JAL Business Aviation Co.,Ltd" at bounding box center [1117, 555] width 206 height 11
click at [835, 397] on div at bounding box center [689, 387] width 1074 height 34
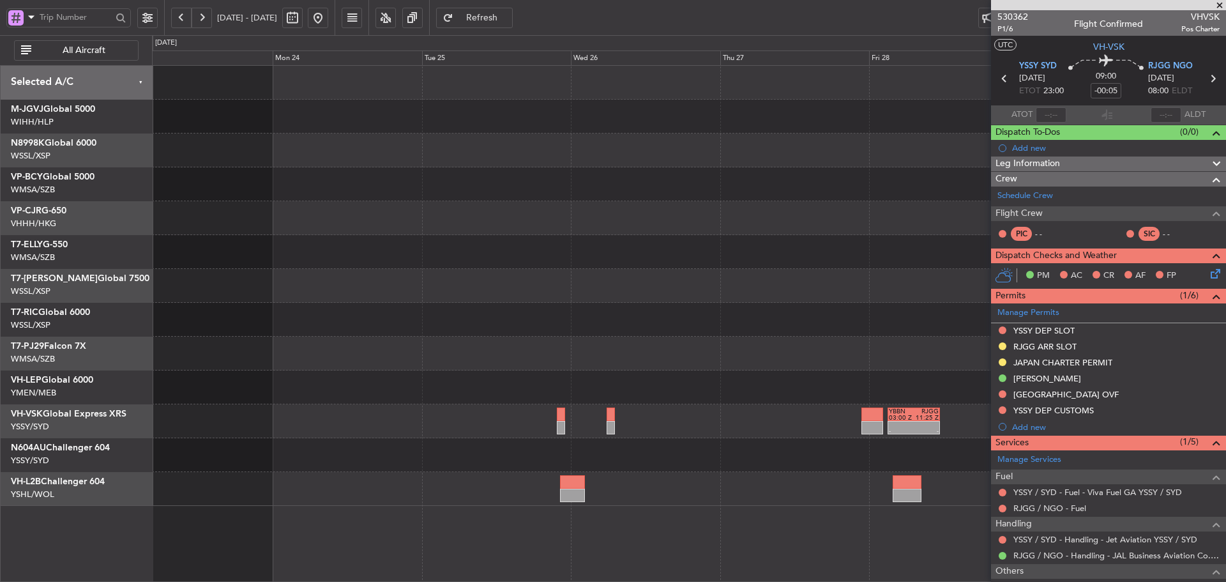
click at [317, 375] on div at bounding box center [689, 387] width 1074 height 34
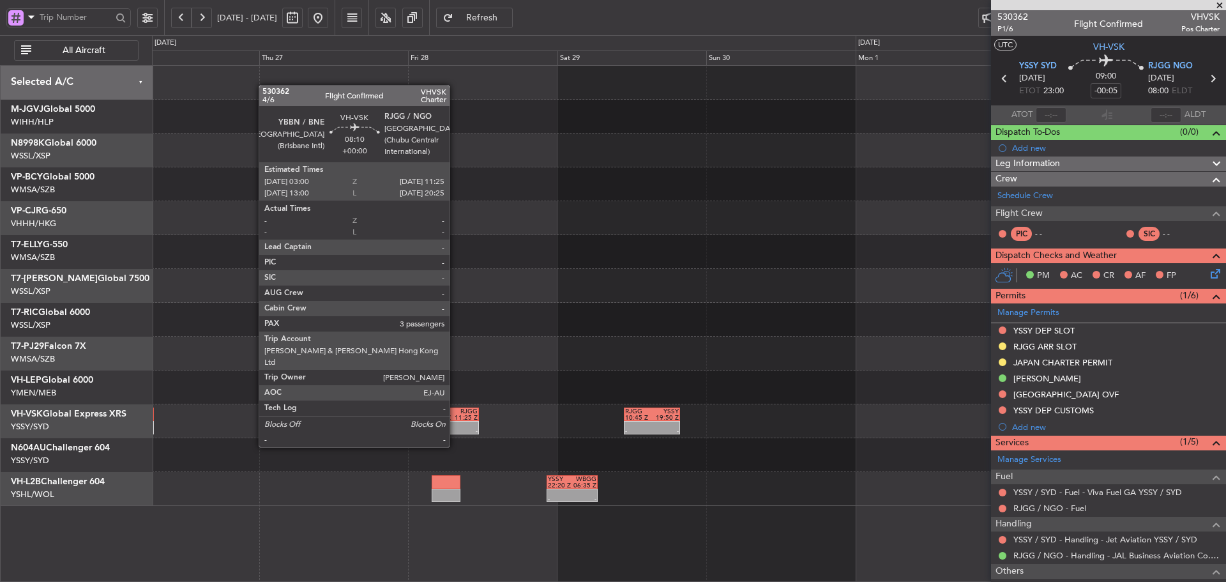
click at [455, 423] on div at bounding box center [465, 425] width 25 height 6
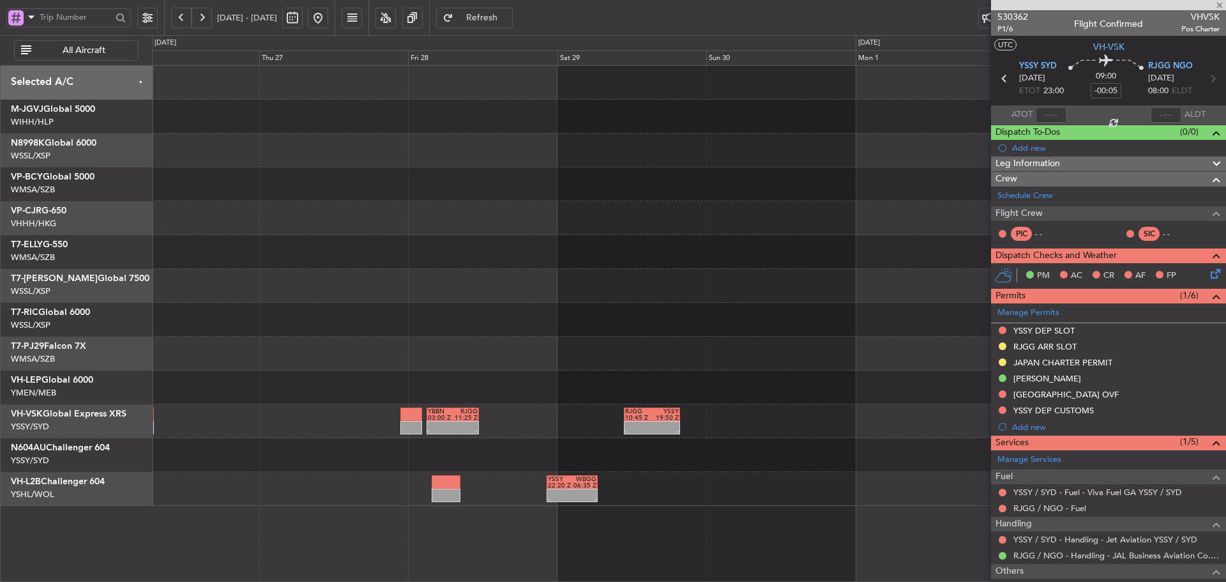
type input "3"
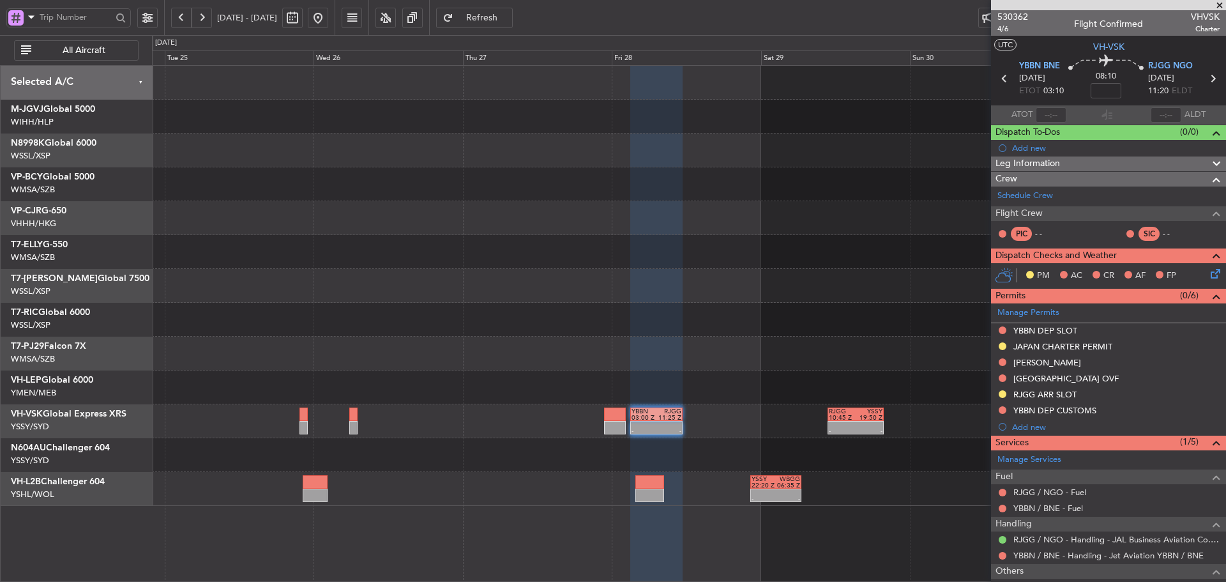
click at [754, 363] on div "- - YBBN 03:00 Z RJGG 11:25 Z - - RJGG 10:45 Z YSSY 19:50 Z - - YSSY 22:20 Z WB…" at bounding box center [689, 286] width 1074 height 440
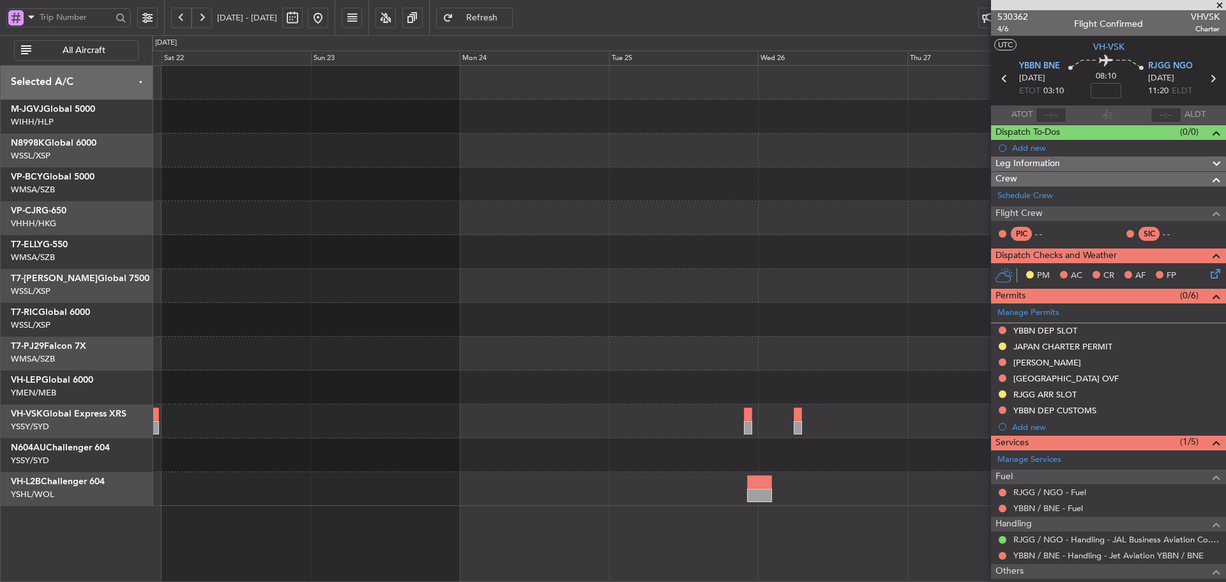
click at [984, 316] on div "- - YBBN 03:00 Z RJGG 11:25 Z RJGG 10:50 Z YBBN 19:15 Z - - - - RJGG 10:45 Z YS…" at bounding box center [689, 286] width 1074 height 440
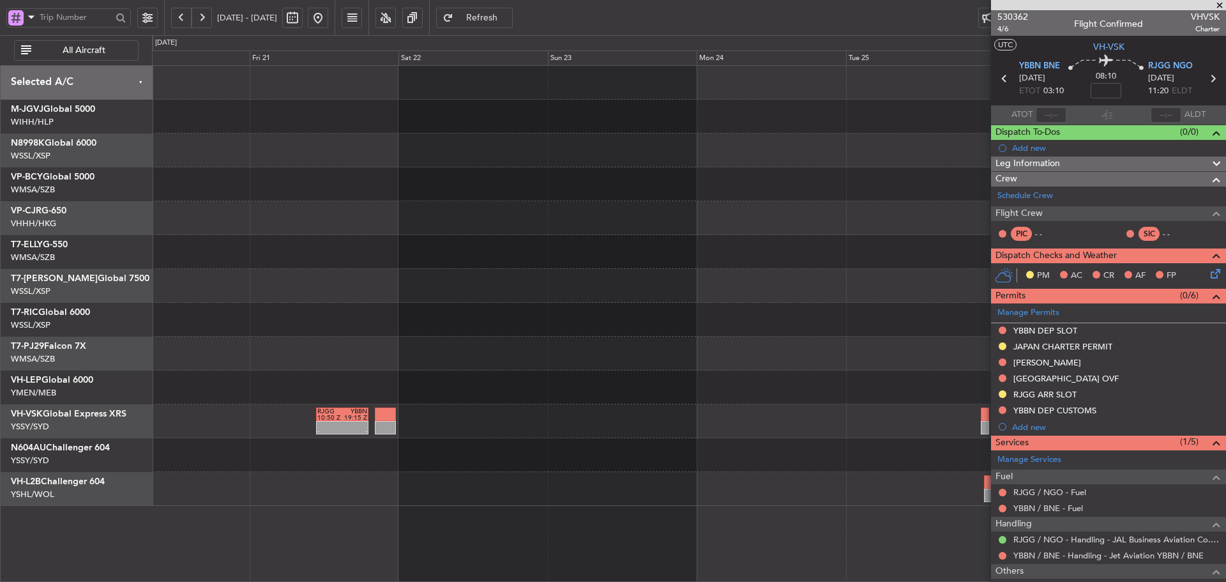
click at [1030, 283] on body "[DATE] - [DATE] Refresh Quick Links All Aircraft RJGG 10:50 Z YBBN 19:15 Z - - …" at bounding box center [613, 291] width 1226 height 582
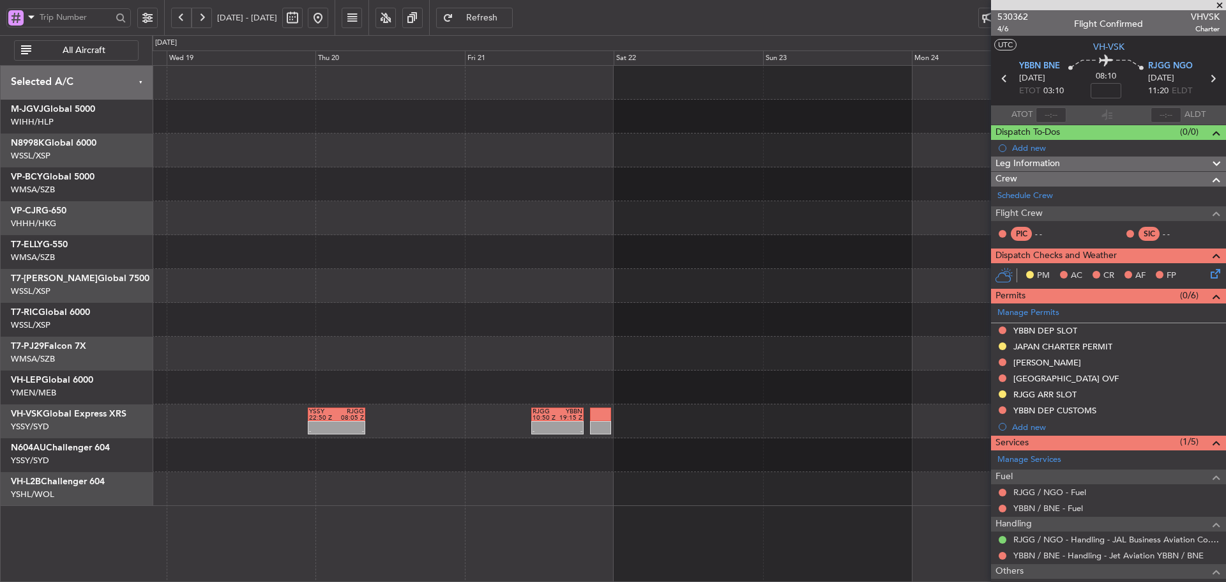
click at [920, 316] on div "RJGG 10:50 Z YBBN 19:15 Z - - YSSY 22:50 Z RJGG 08:05 Z - -" at bounding box center [689, 286] width 1074 height 440
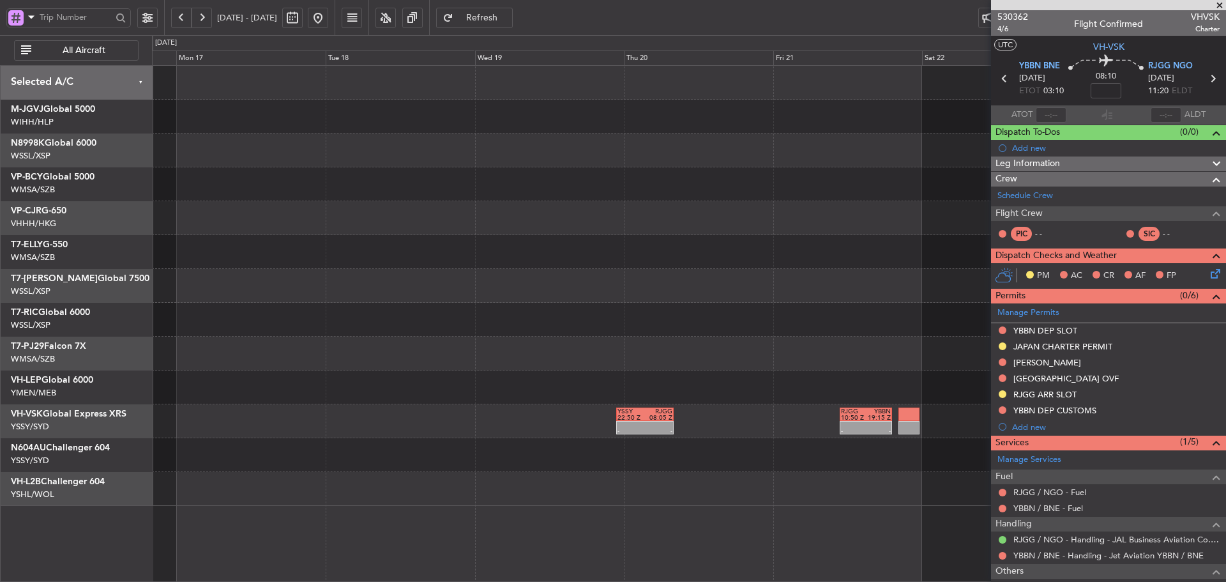
click at [328, 20] on button at bounding box center [318, 18] width 20 height 20
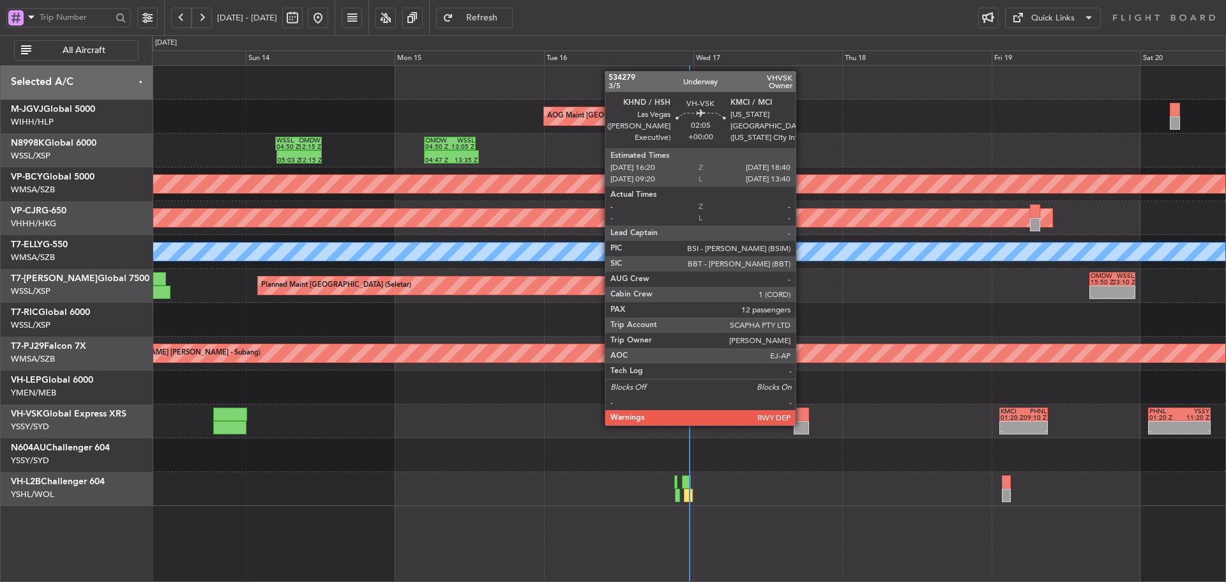
click at [802, 424] on div at bounding box center [801, 427] width 15 height 13
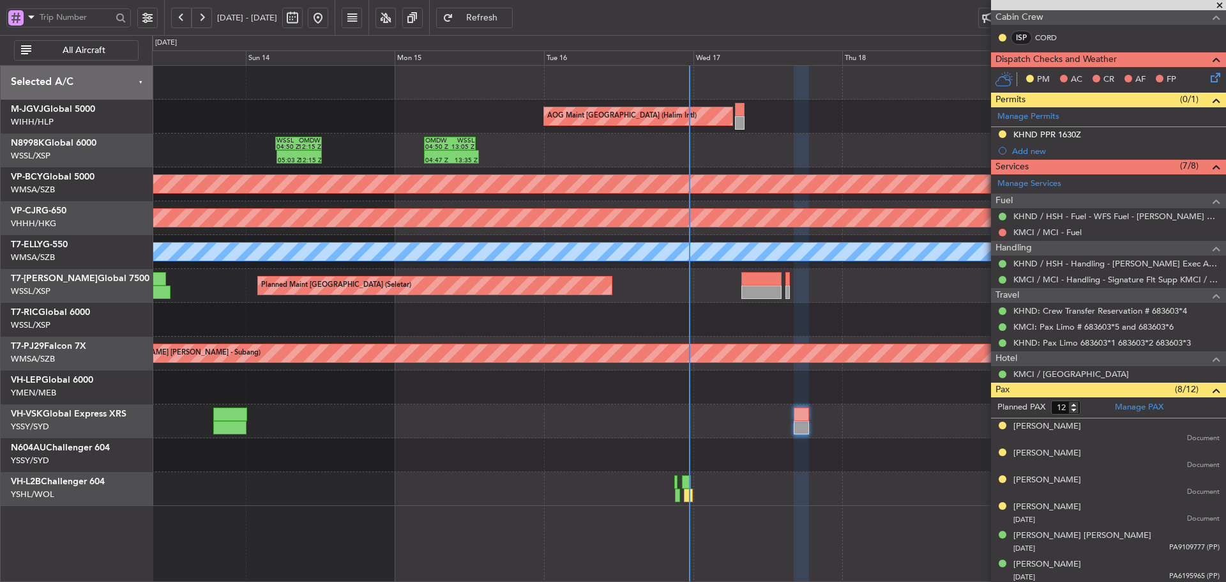
scroll to position [255, 0]
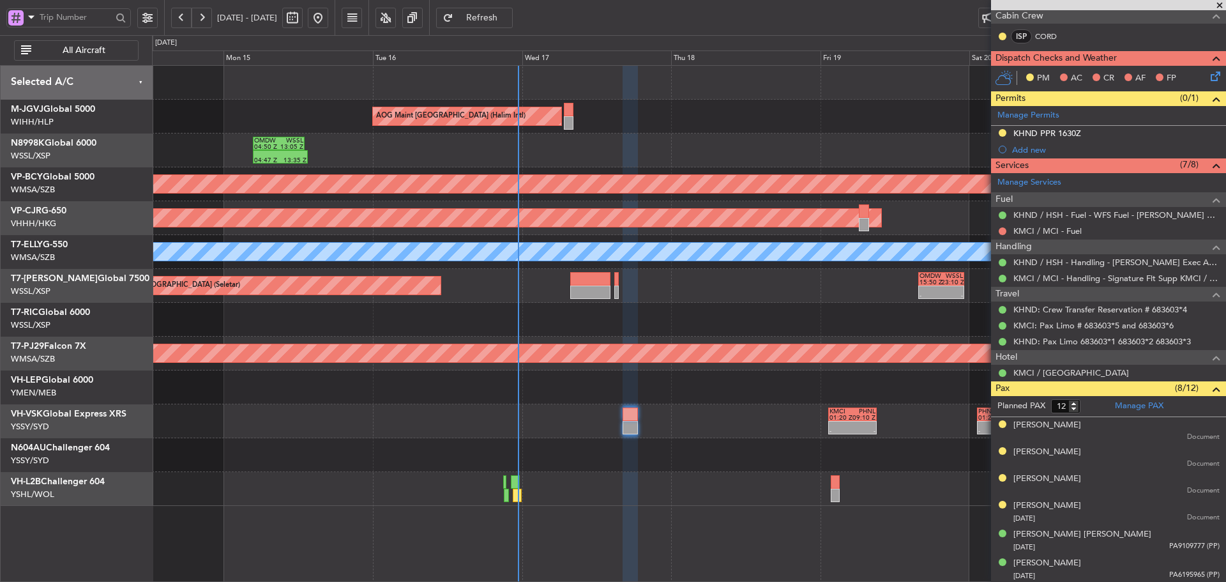
click at [719, 367] on div "AOG Maint [GEOGRAPHIC_DATA] (Halim Intl) 04:47 Z 13:35 Z OMDW 04:50 Z WSSL 13:0…" at bounding box center [689, 286] width 1074 height 440
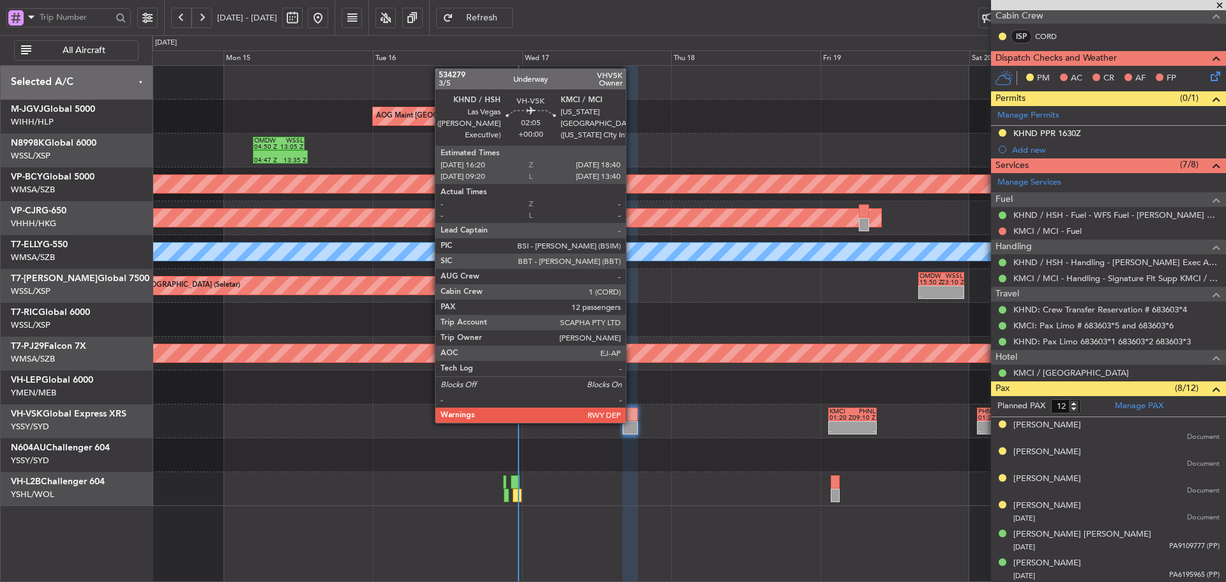
click at [632, 422] on div at bounding box center [630, 427] width 15 height 13
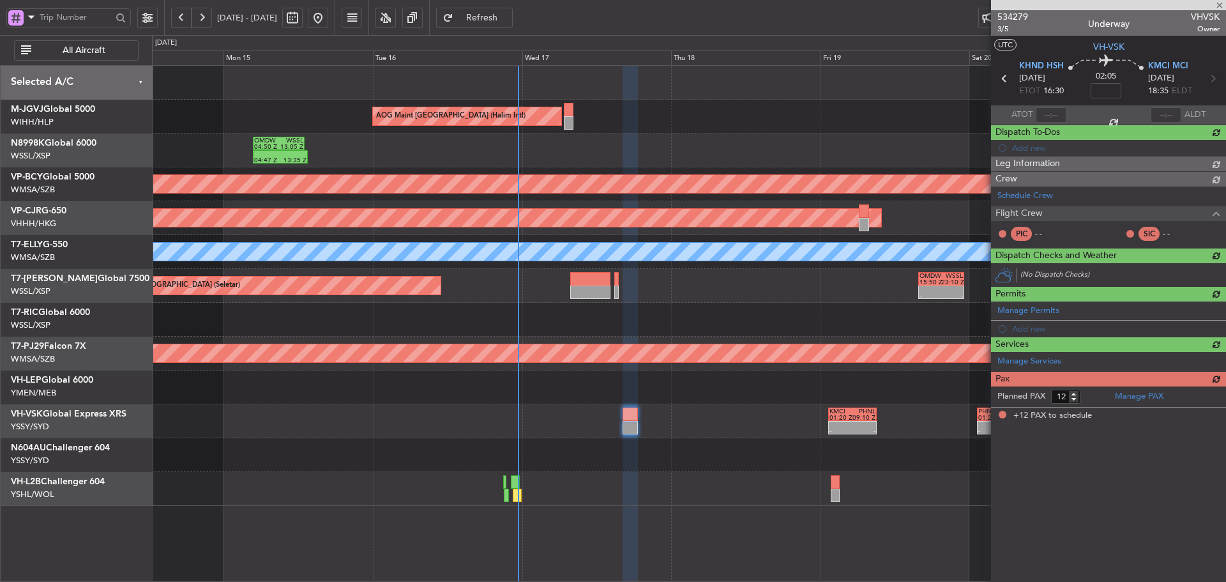
scroll to position [0, 0]
